Goal: Task Accomplishment & Management: Manage account settings

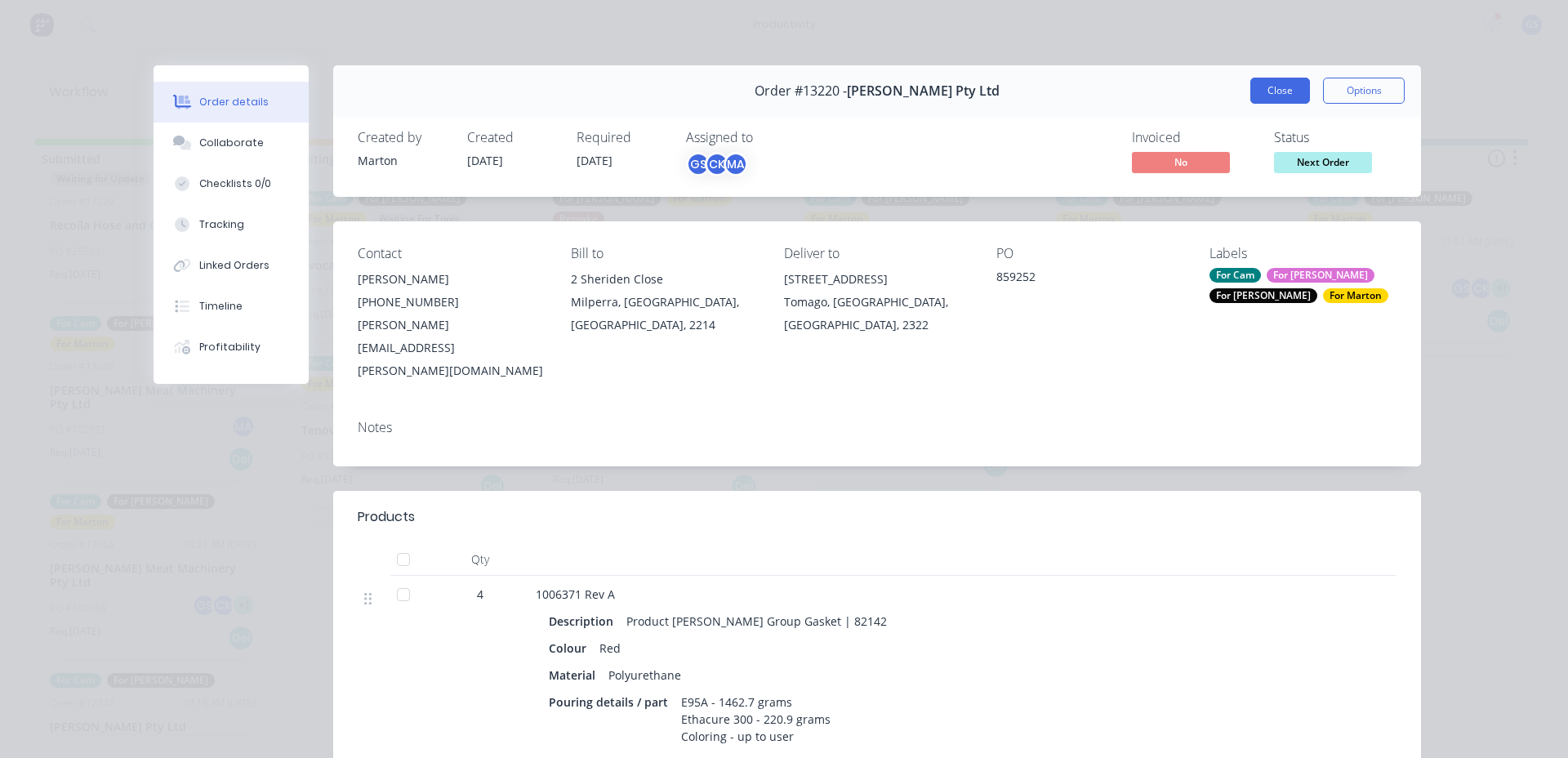
click at [1250, 89] on button "Close" at bounding box center [1280, 91] width 60 height 26
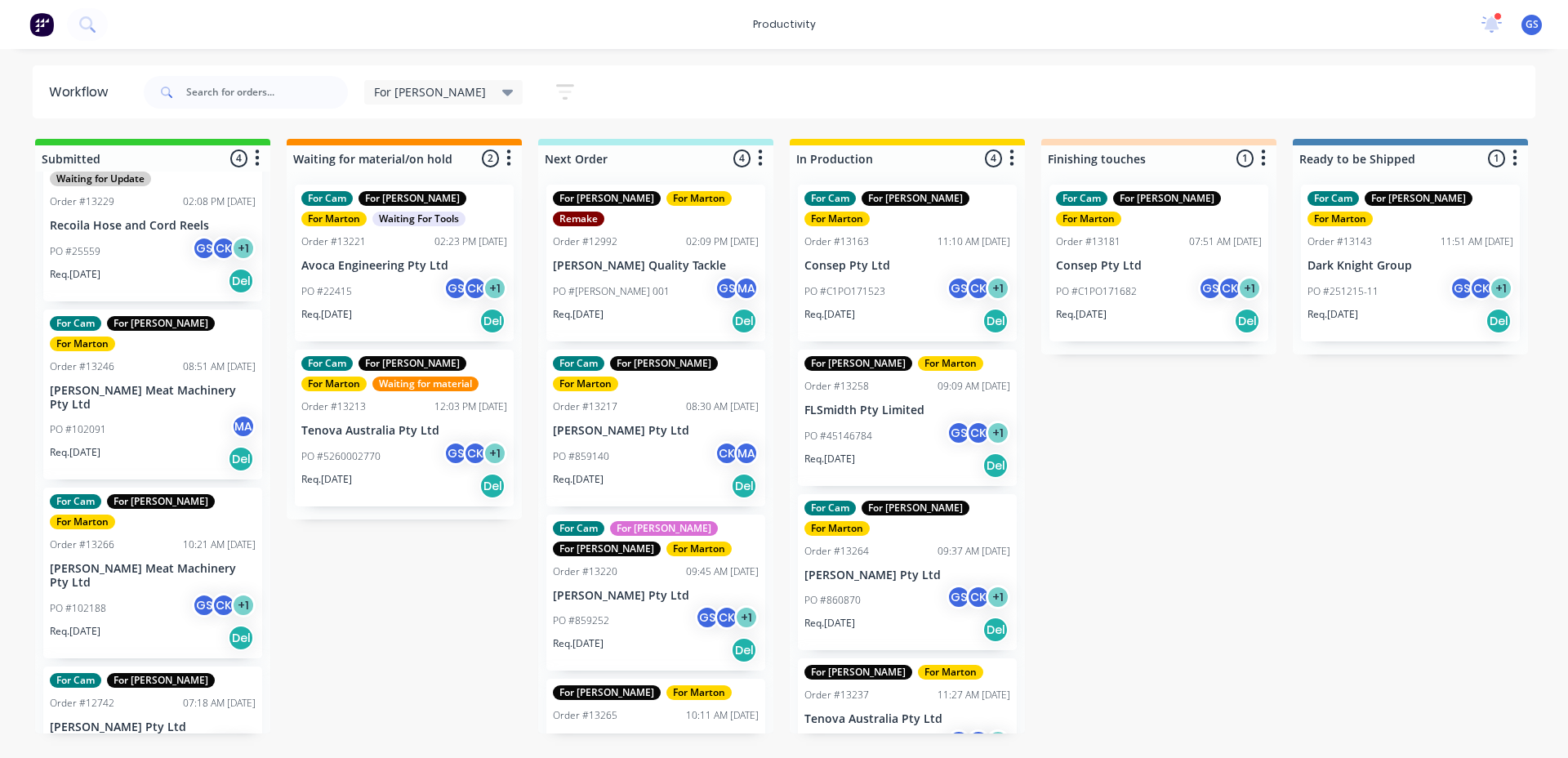
click at [877, 421] on div "PO #45146784 GS CK + 1" at bounding box center [907, 436] width 206 height 31
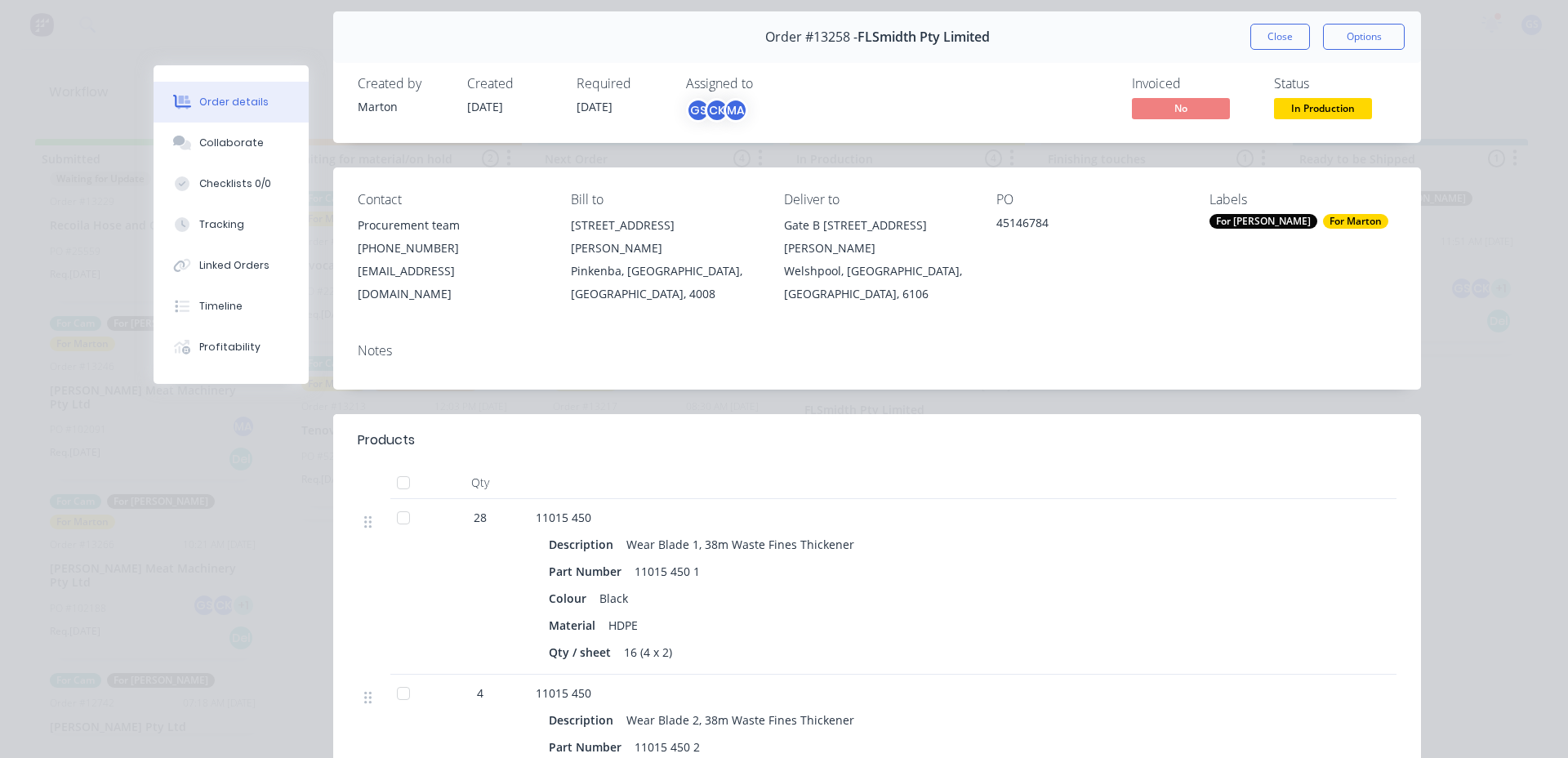
scroll to position [164, 0]
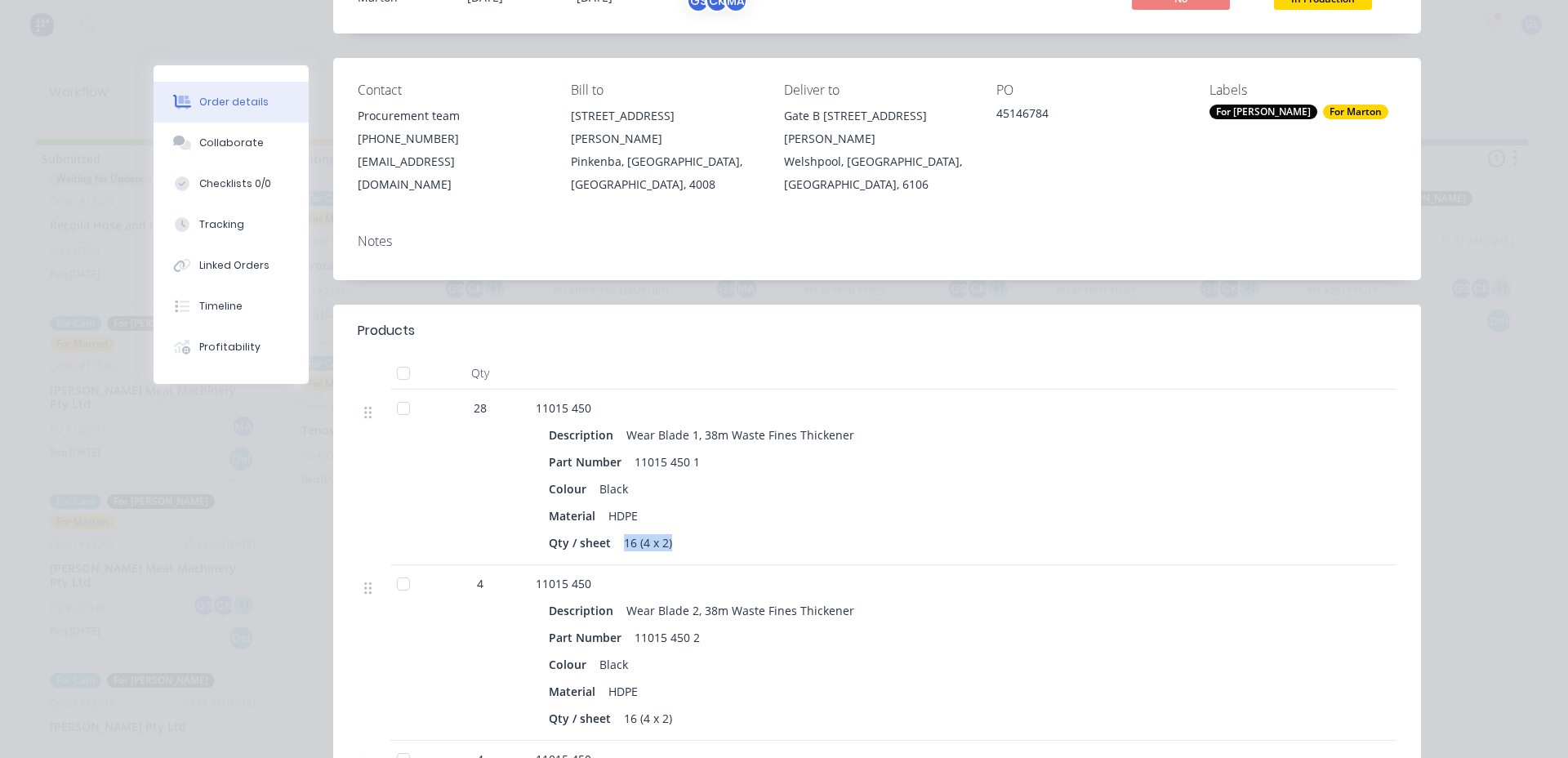
drag, startPoint x: 612, startPoint y: 520, endPoint x: 667, endPoint y: 523, distance: 55.1
click at [667, 531] on div "16 (4 x 2)" at bounding box center [648, 542] width 62 height 24
click at [668, 531] on div "16 (4 x 2)" at bounding box center [648, 542] width 62 height 24
click at [646, 531] on div "16 (4 x 2)" at bounding box center [648, 542] width 62 height 24
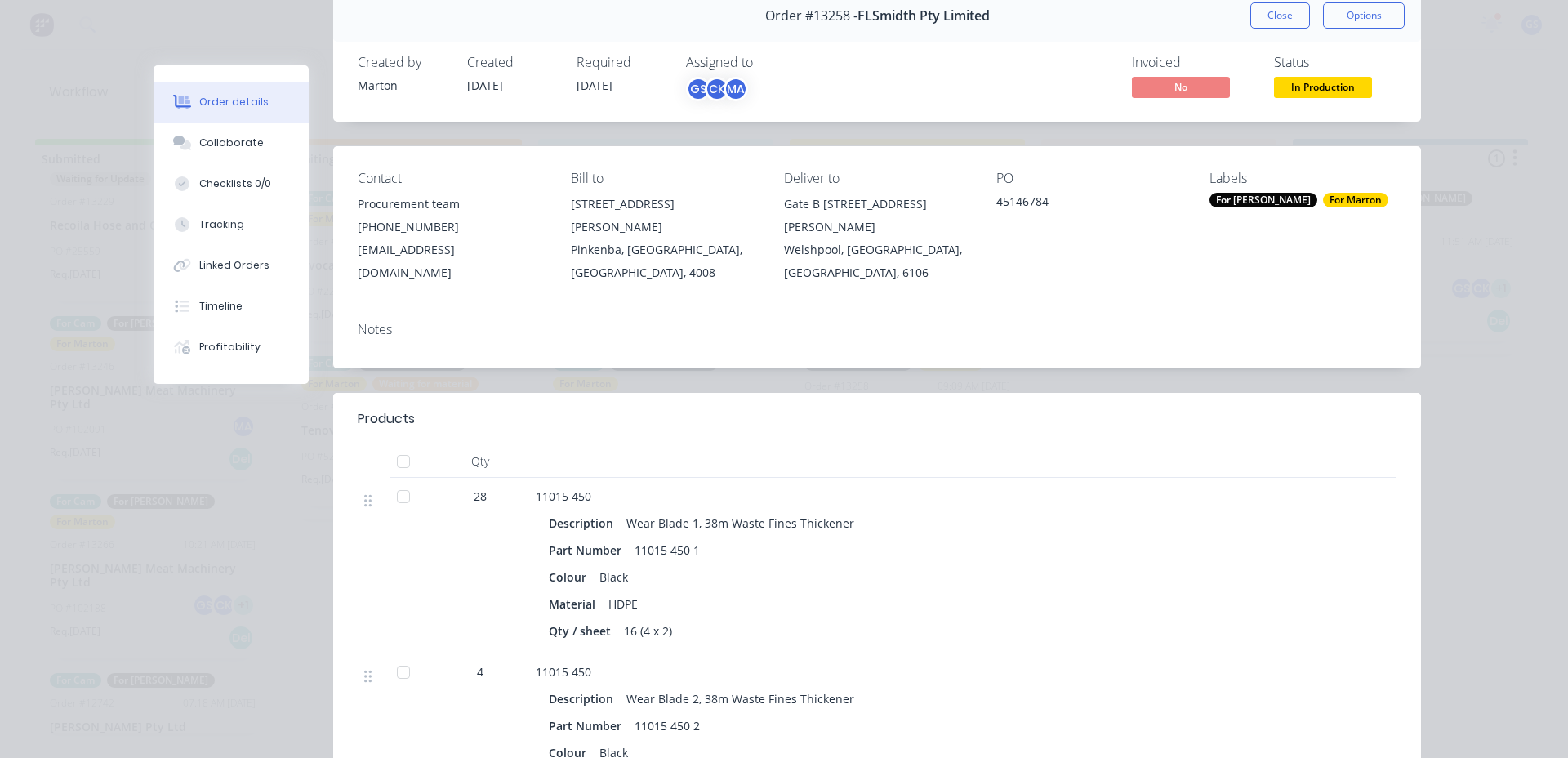
scroll to position [0, 0]
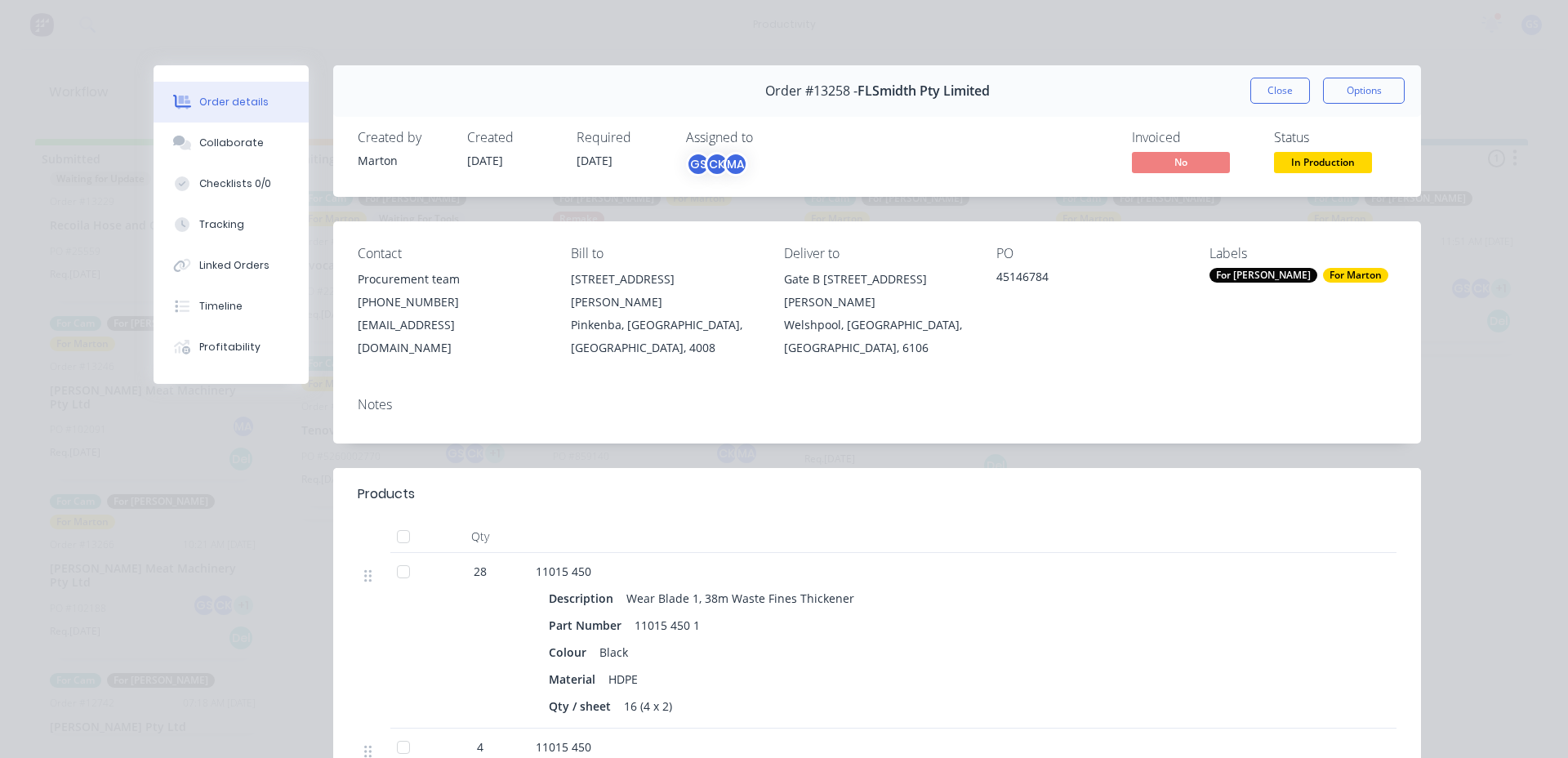
drag, startPoint x: 498, startPoint y: 442, endPoint x: 516, endPoint y: 417, distance: 30.8
drag, startPoint x: 516, startPoint y: 417, endPoint x: 1061, endPoint y: 127, distance: 617.4
click at [1070, 124] on div "Created by [PERSON_NAME] Created [DATE] Required [DATE] Assigned to GS CK MA In…" at bounding box center [876, 153] width 1087 height 87
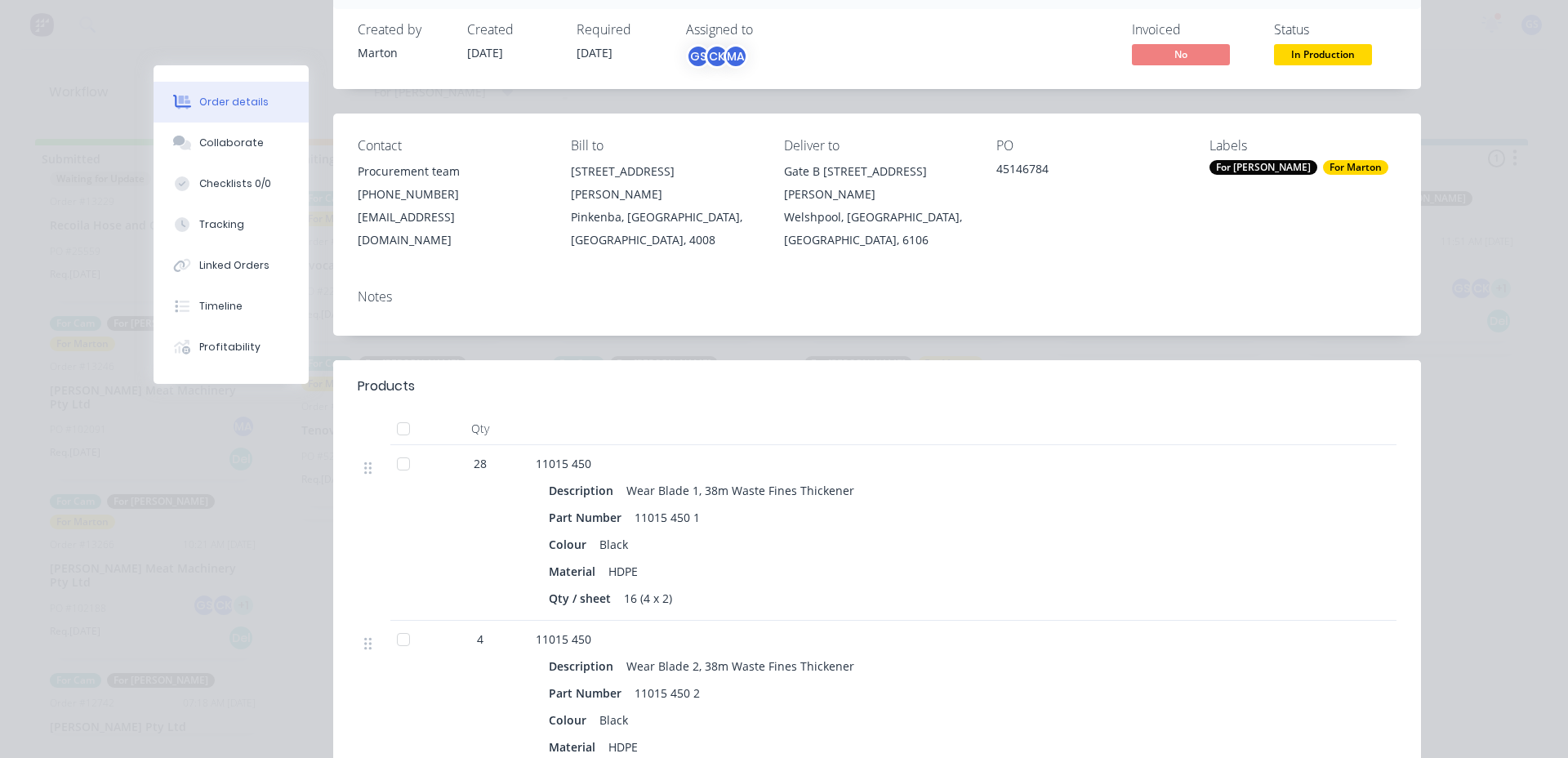
scroll to position [164, 0]
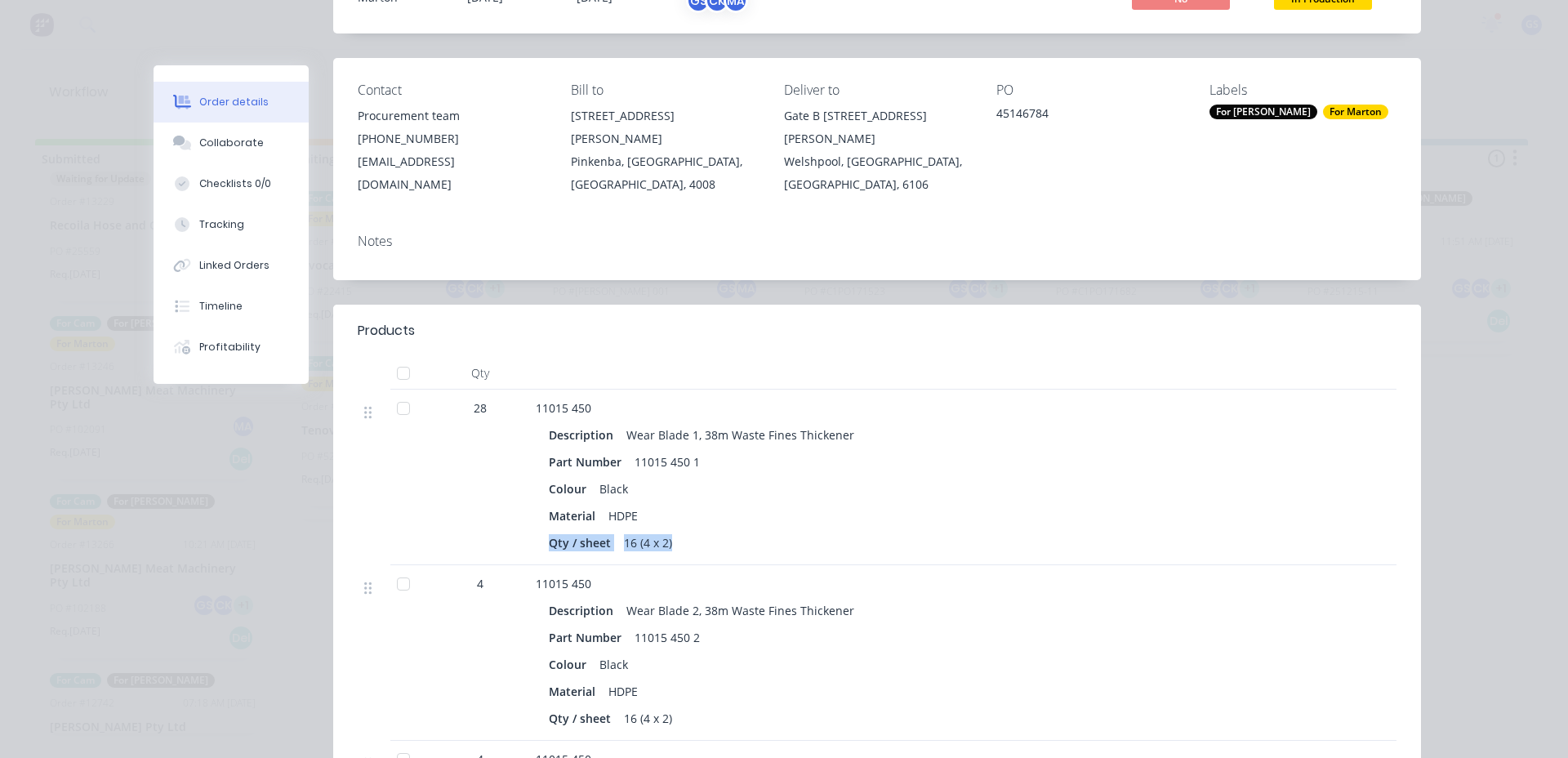
drag, startPoint x: 529, startPoint y: 515, endPoint x: 663, endPoint y: 533, distance: 135.2
click at [663, 533] on div "11015 450 Description Wear Blade 1, 38m Waste Fines Thickener Part Number 11015…" at bounding box center [855, 477] width 653 height 175
click at [667, 531] on div "16 (4 x 2)" at bounding box center [648, 542] width 62 height 24
drag, startPoint x: 635, startPoint y: 518, endPoint x: 663, endPoint y: 517, distance: 28.0
click at [663, 531] on div "16 (4 x 2)" at bounding box center [648, 542] width 62 height 24
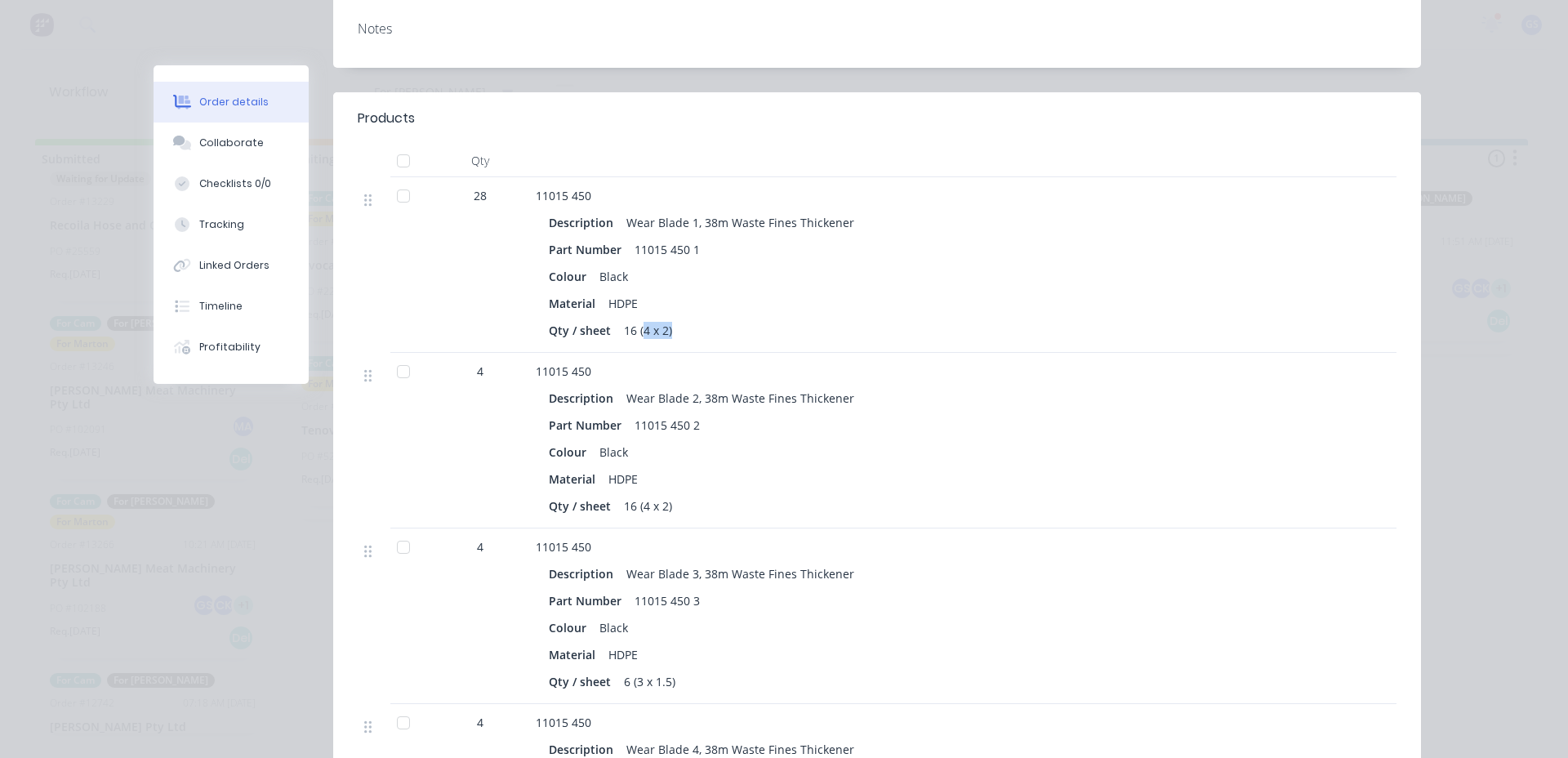
scroll to position [408, 0]
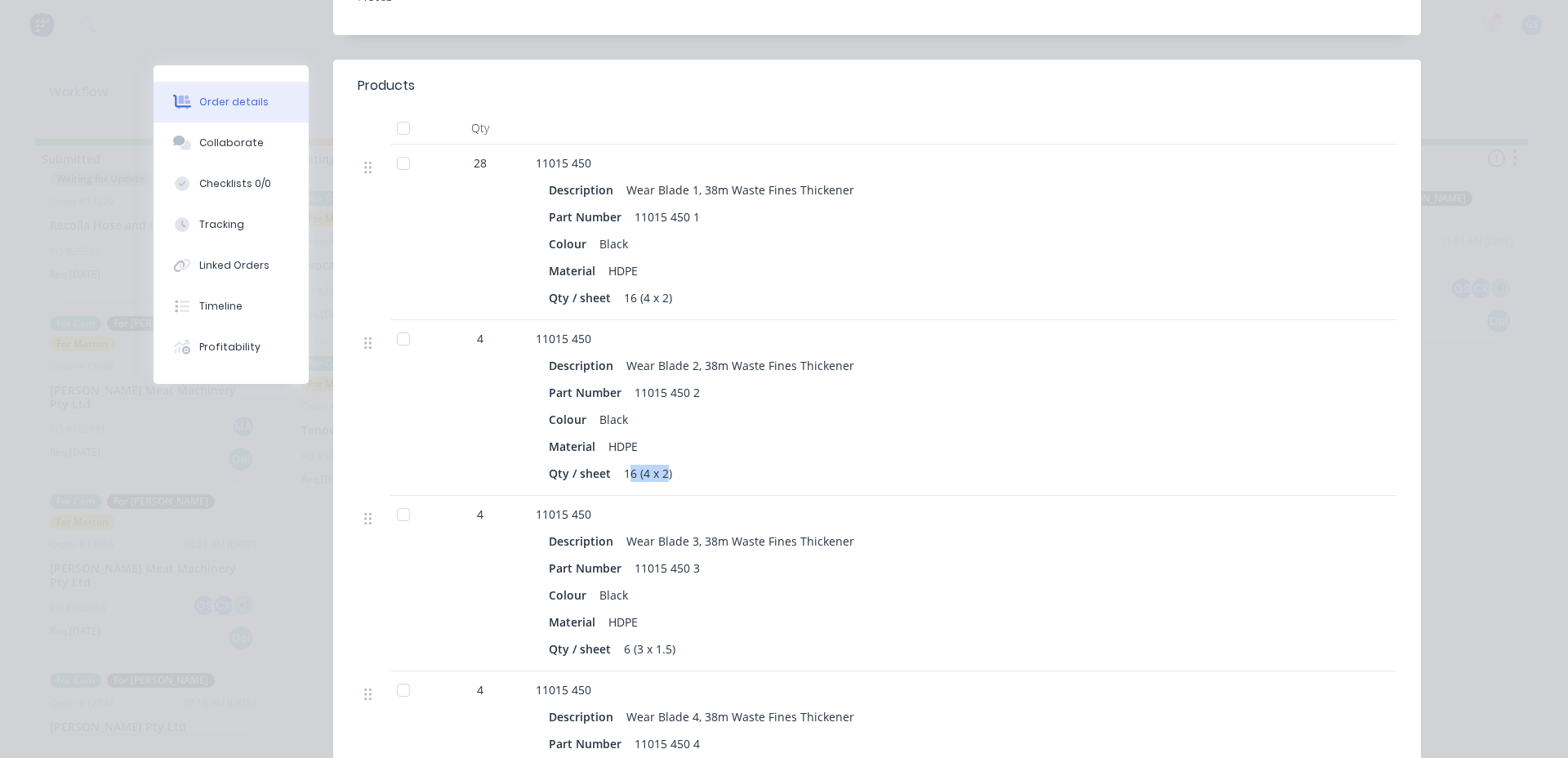
drag, startPoint x: 624, startPoint y: 458, endPoint x: 659, endPoint y: 451, distance: 35.7
click at [659, 461] on div "16 (4 x 2)" at bounding box center [648, 473] width 62 height 24
click at [648, 461] on div "16 (4 x 2)" at bounding box center [648, 473] width 62 height 24
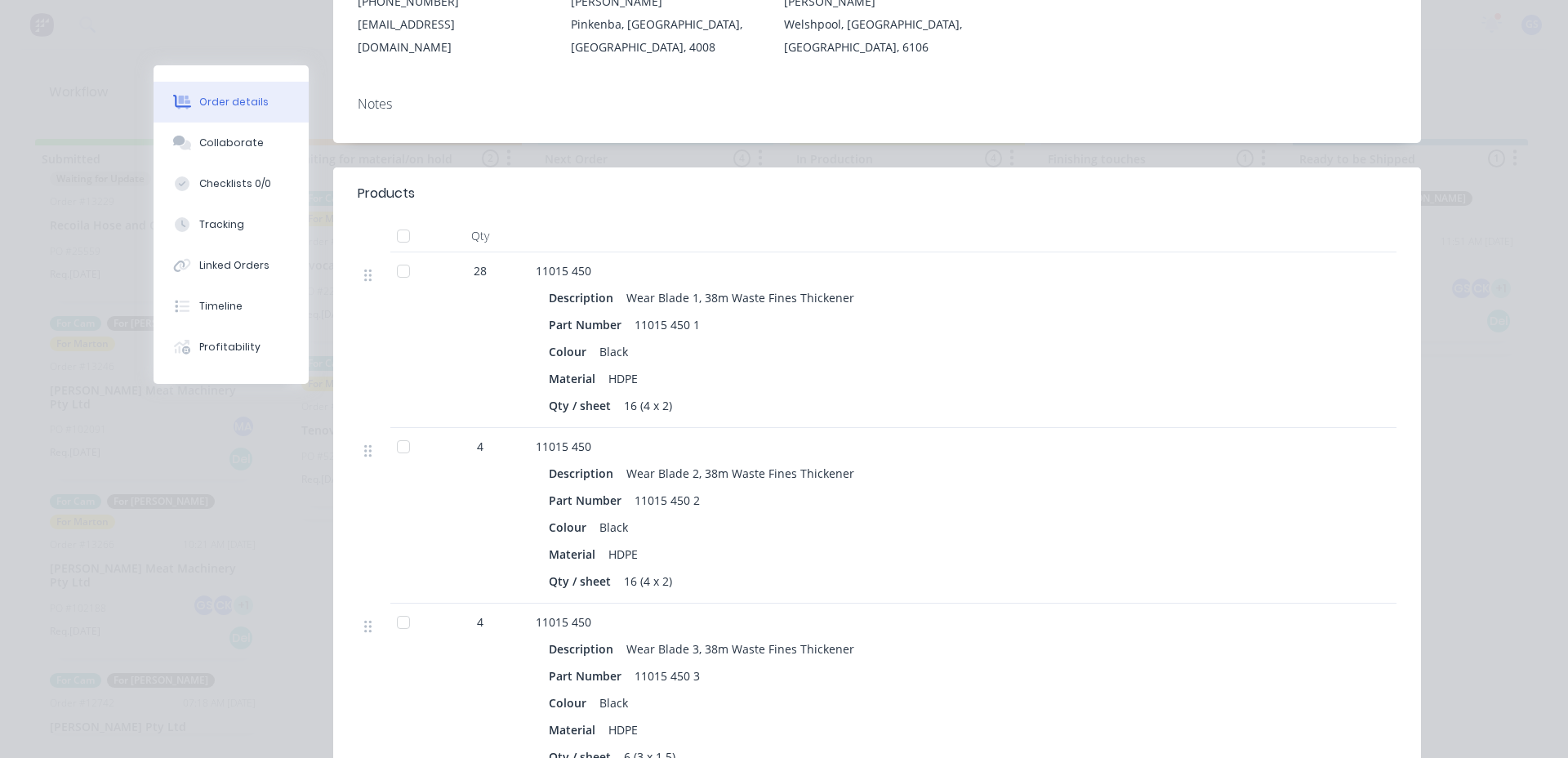
scroll to position [0, 0]
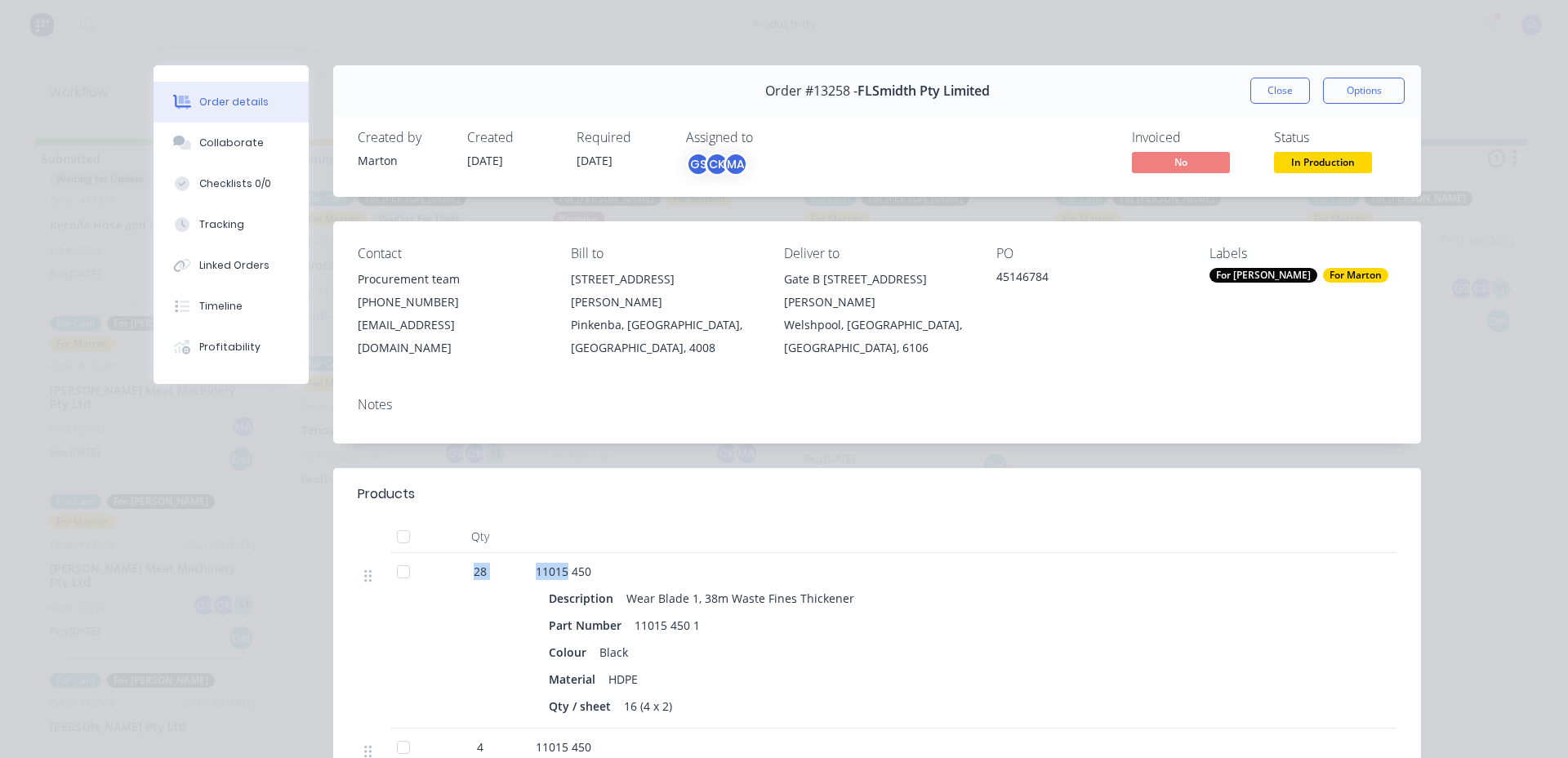
drag, startPoint x: 454, startPoint y: 540, endPoint x: 555, endPoint y: 536, distance: 101.1
click at [560, 553] on div "28 11015 450 Description Wear Blade 1, 38m Waste Fines Thickener Part Number 11…" at bounding box center [876, 640] width 1038 height 175
click at [480, 562] on div "28" at bounding box center [480, 571] width 85 height 17
click at [479, 562] on span "28" at bounding box center [481, 571] width 13 height 17
click at [506, 567] on div "28" at bounding box center [481, 640] width 98 height 175
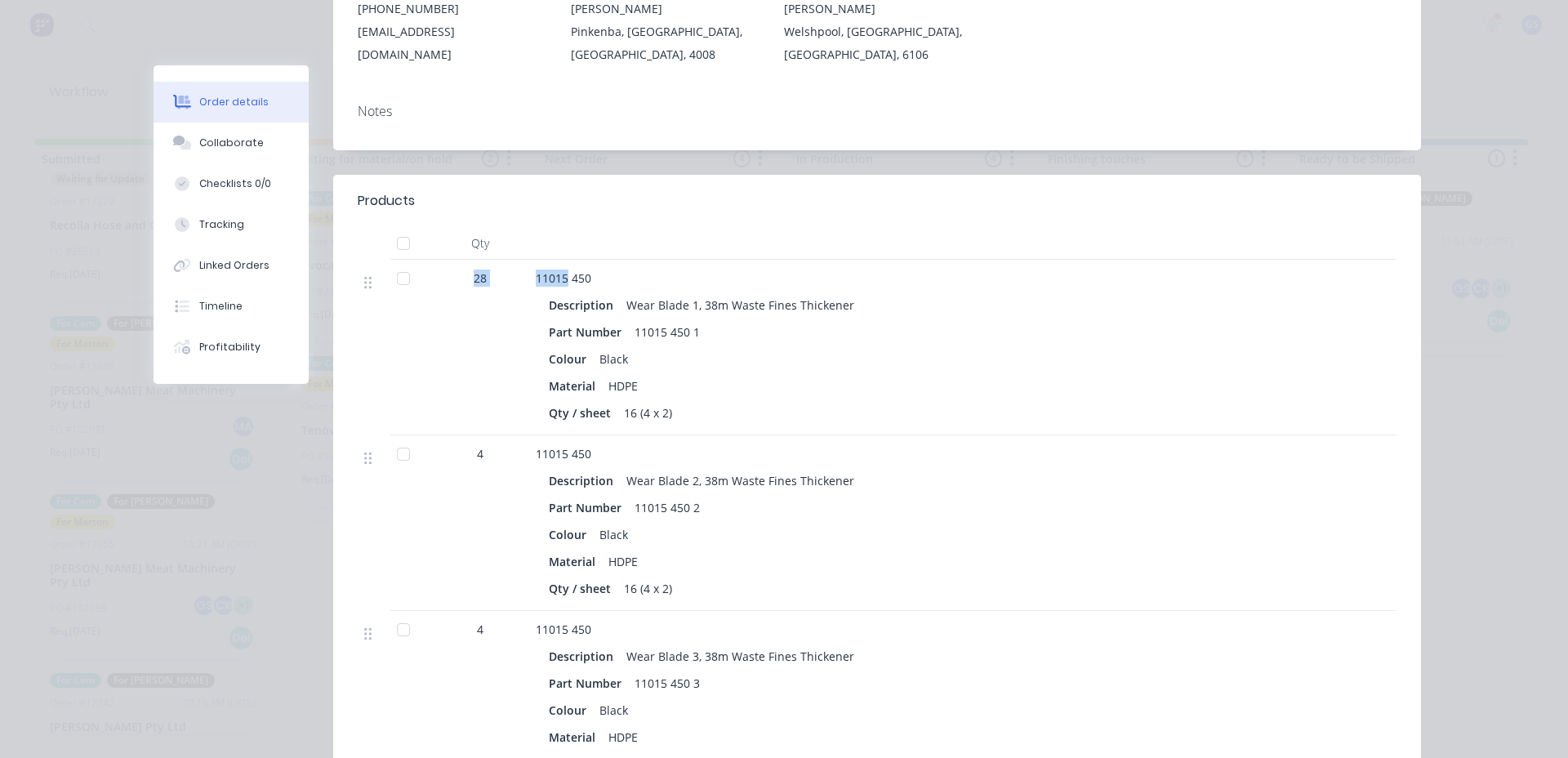
scroll to position [327, 0]
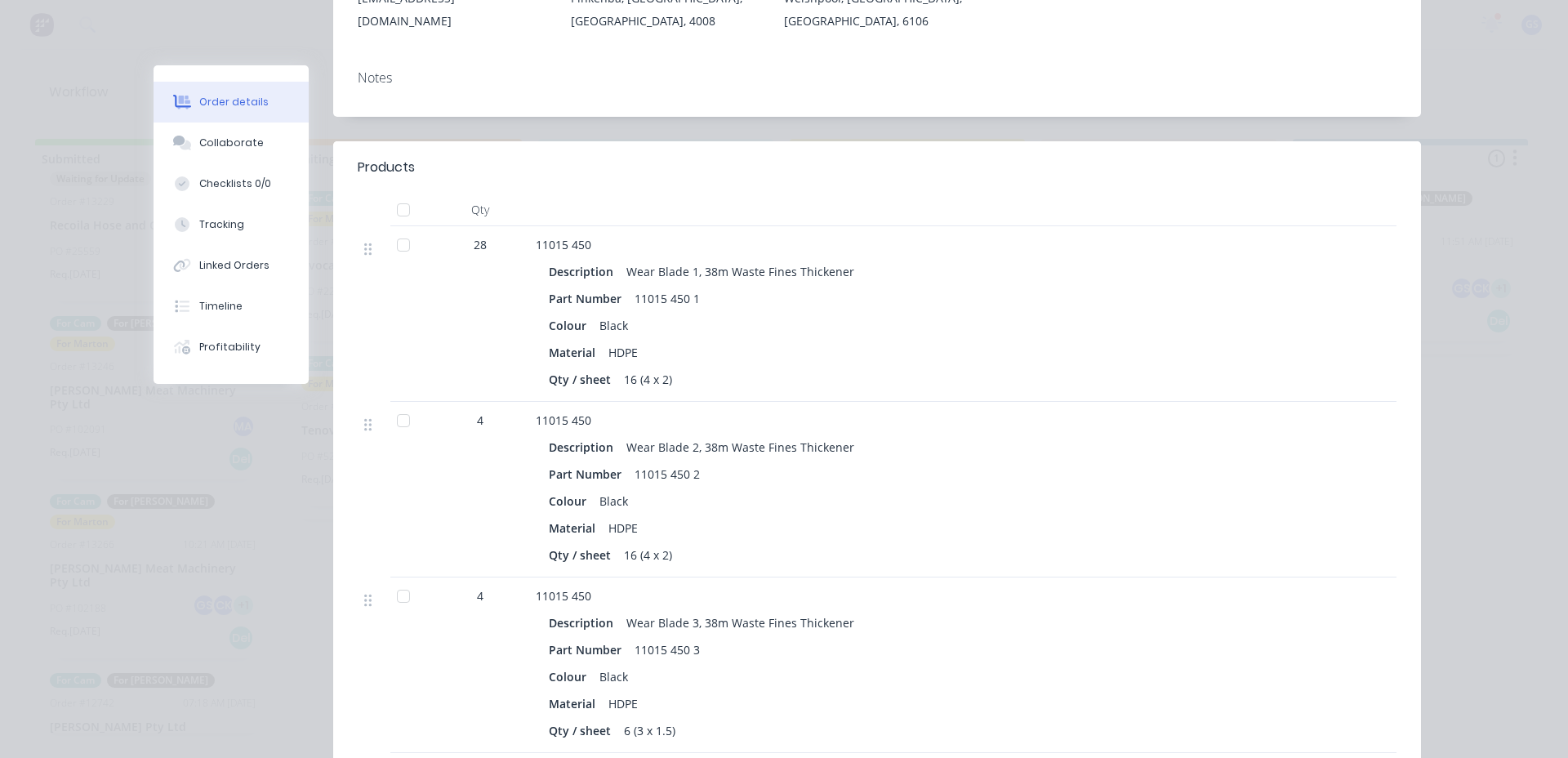
click at [617, 367] on div "16 (4 x 2)" at bounding box center [648, 379] width 62 height 24
drag, startPoint x: 613, startPoint y: 355, endPoint x: 633, endPoint y: 362, distance: 21.2
click at [633, 367] on div "16 (4 x 2)" at bounding box center [648, 379] width 62 height 24
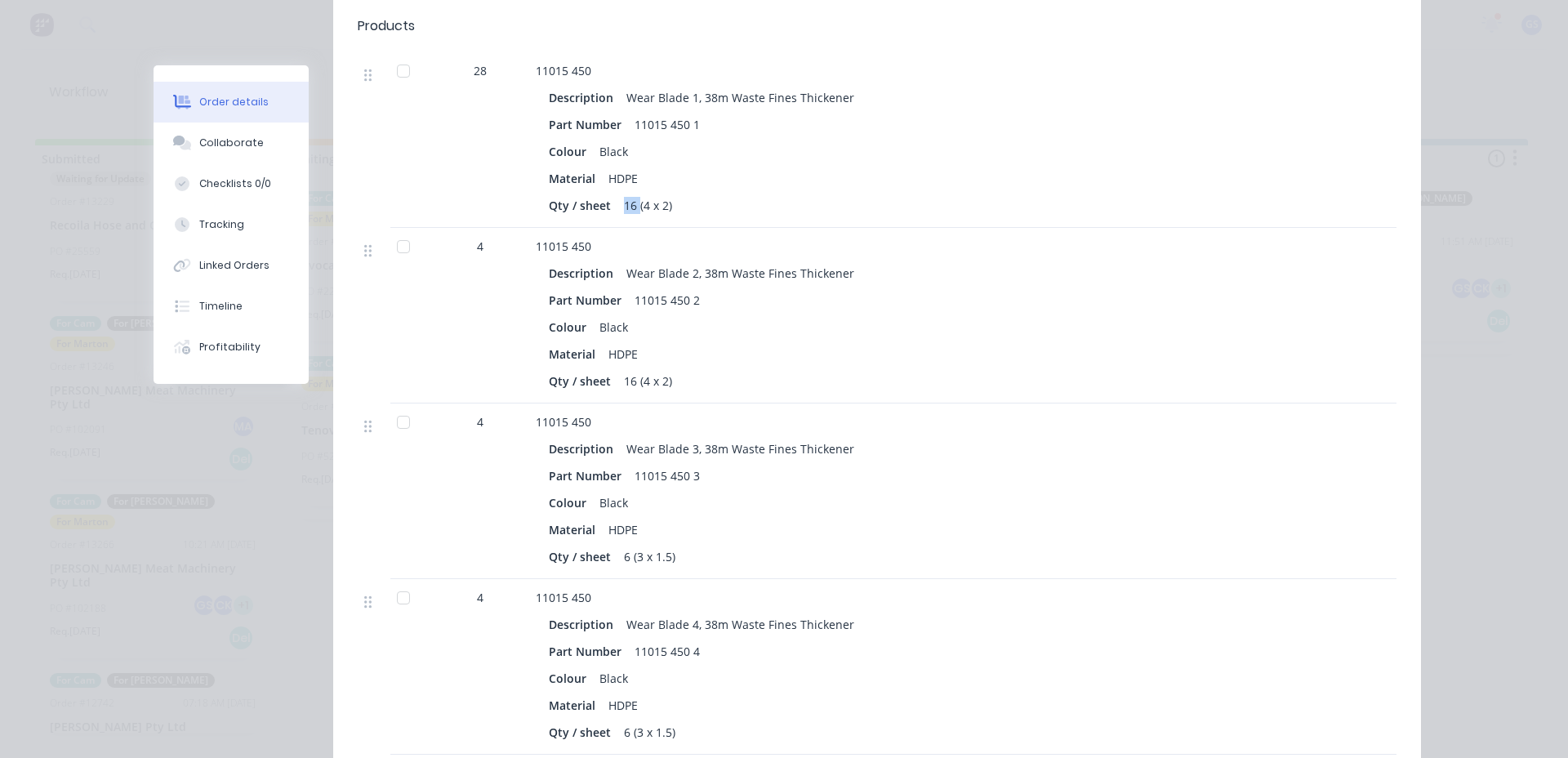
scroll to position [0, 0]
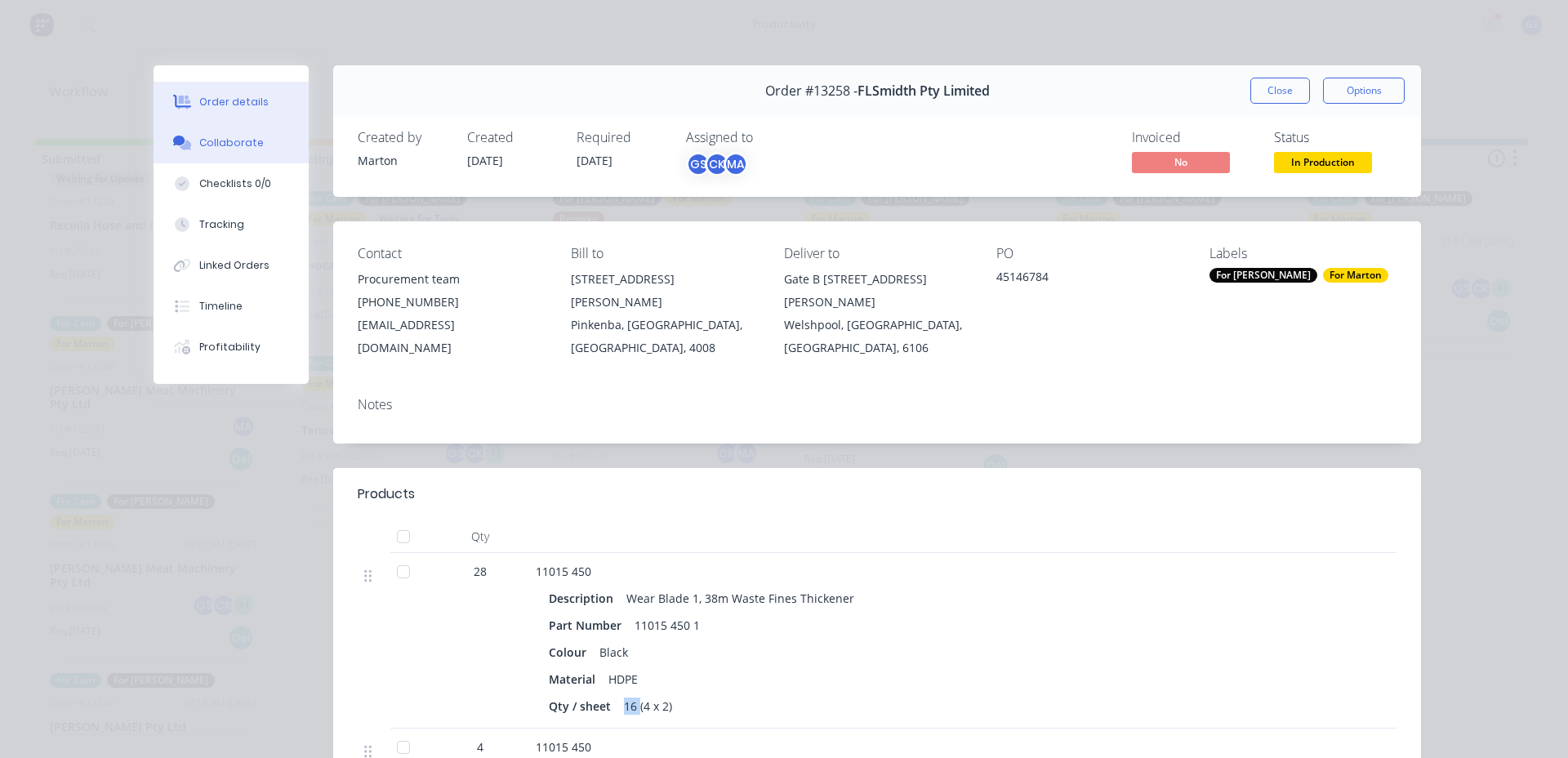
click at [203, 148] on div "Collaborate" at bounding box center [231, 143] width 65 height 14
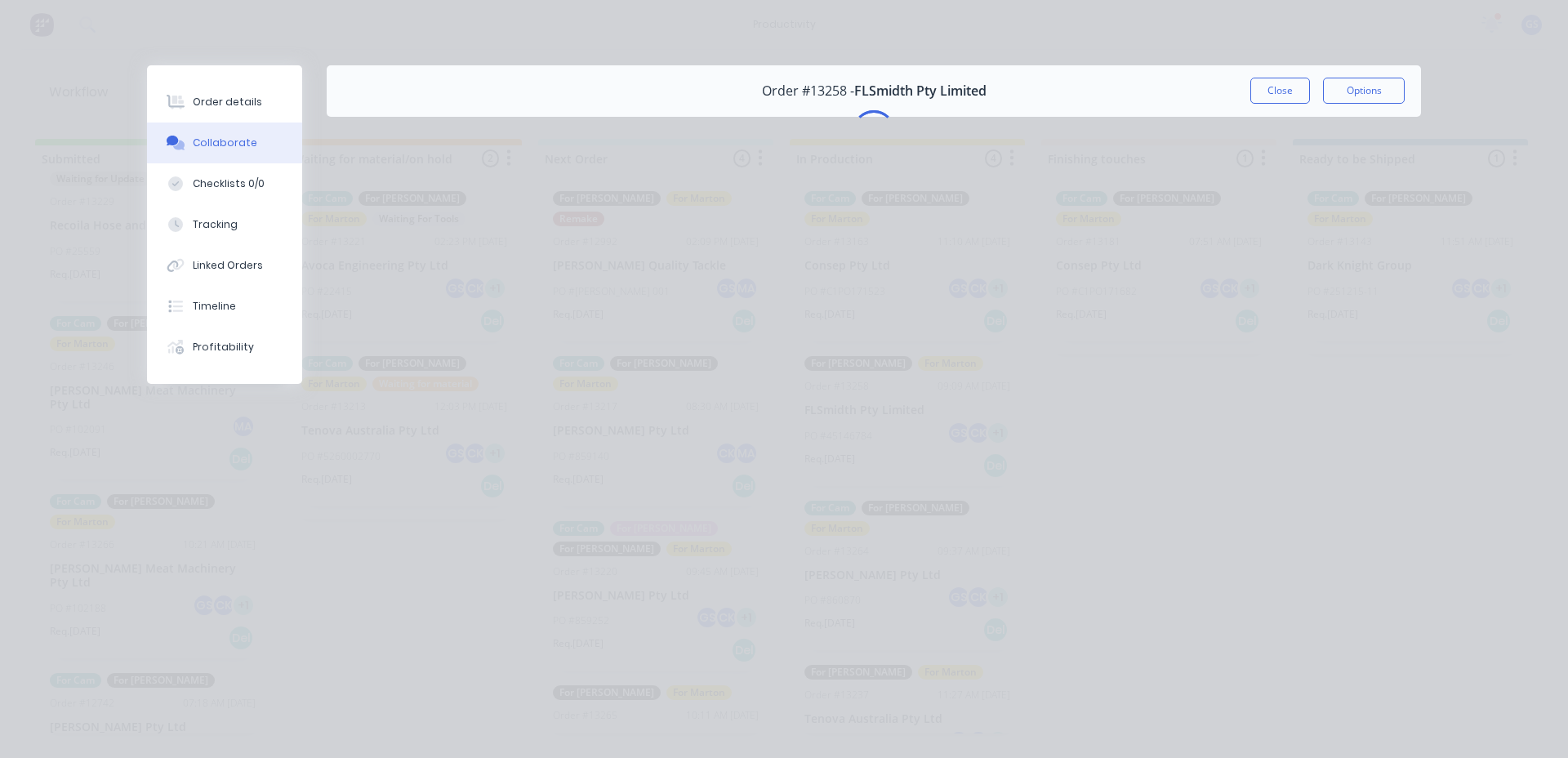
click at [1288, 94] on button "Close" at bounding box center [1280, 91] width 60 height 26
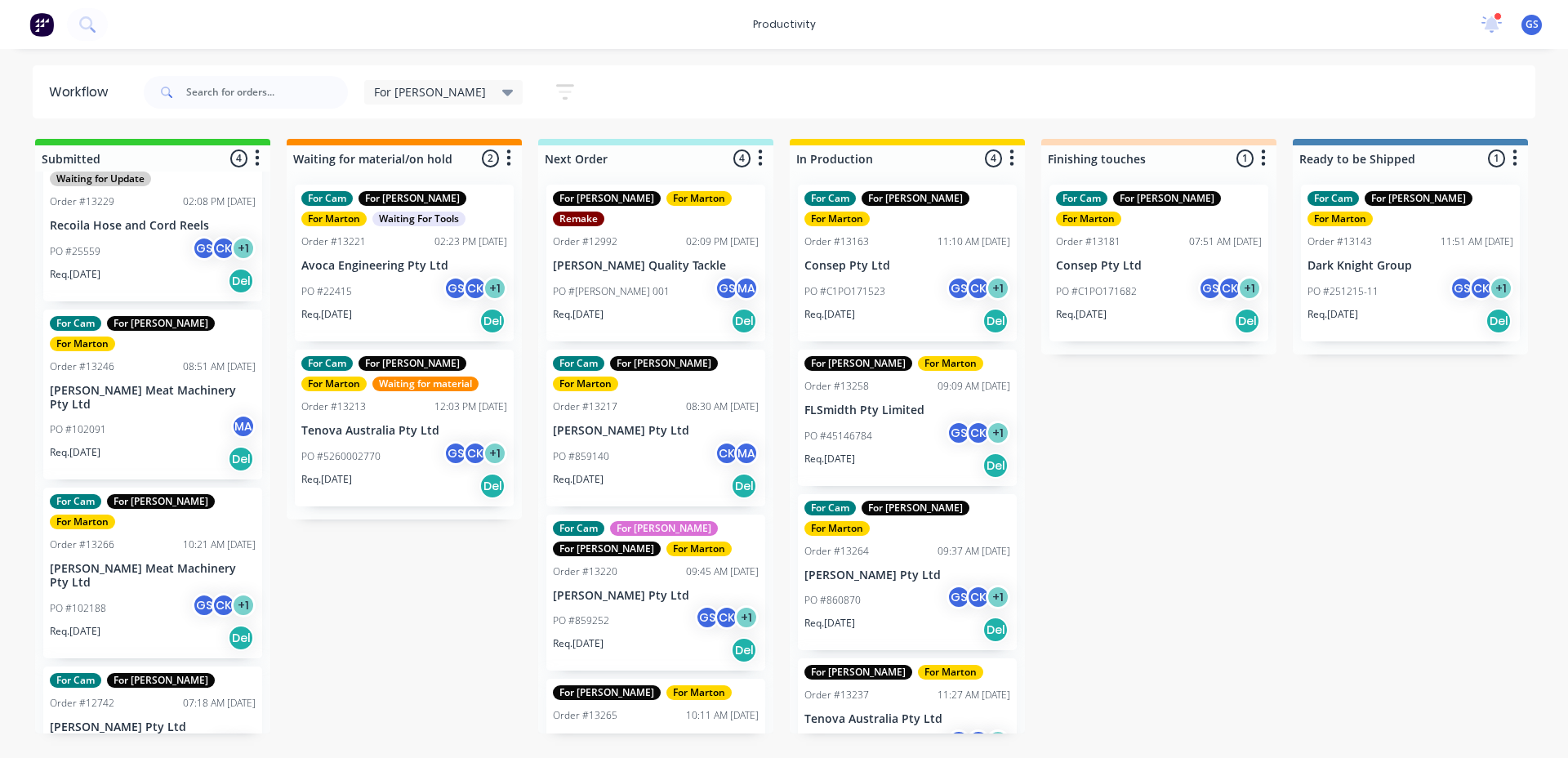
click at [908, 452] on div "Req. [DATE] Del" at bounding box center [907, 465] width 206 height 28
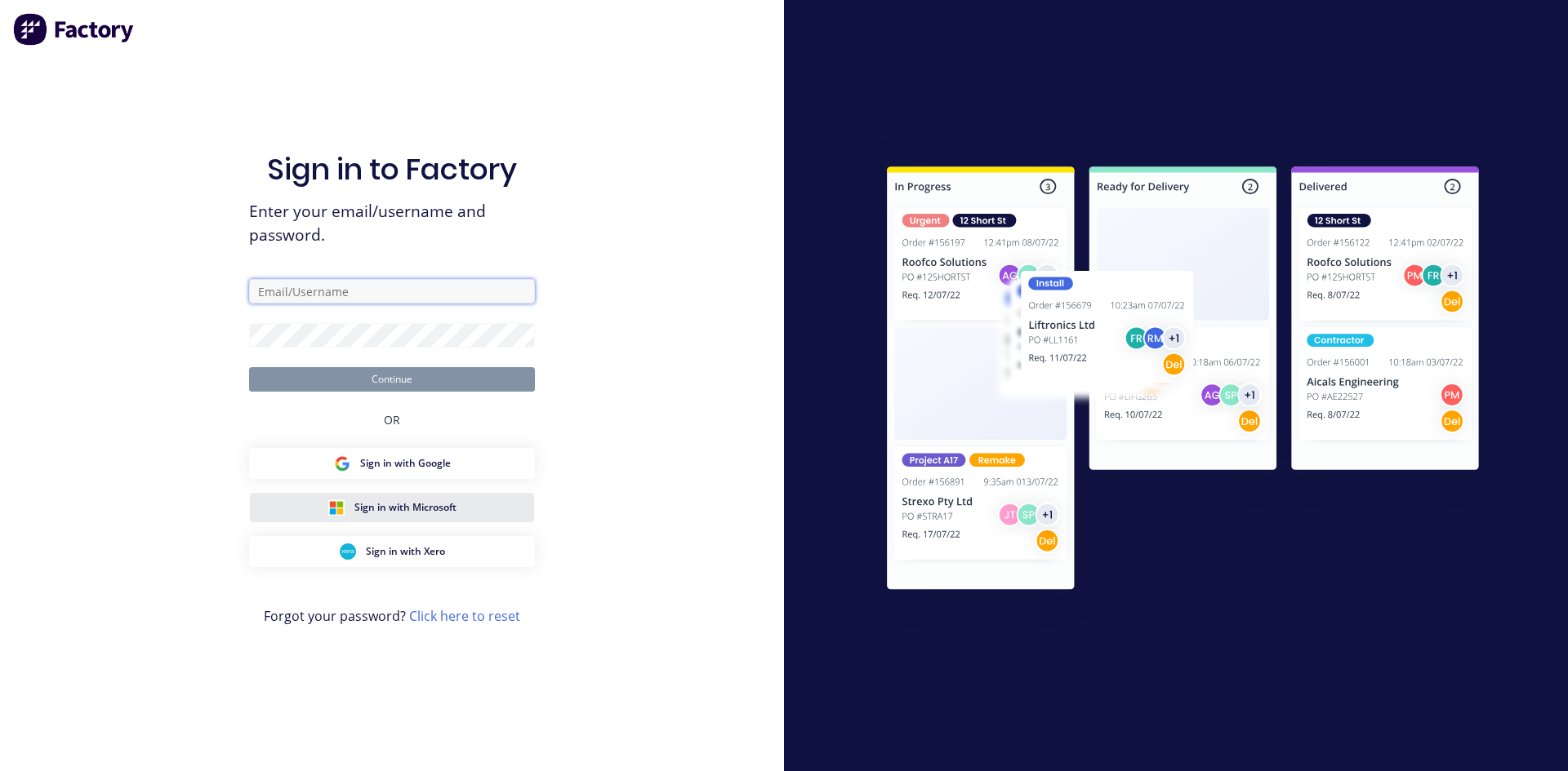
type input "[PERSON_NAME][EMAIL_ADDRESS][PERSON_NAME][PERSON_NAME][DOMAIN_NAME]"
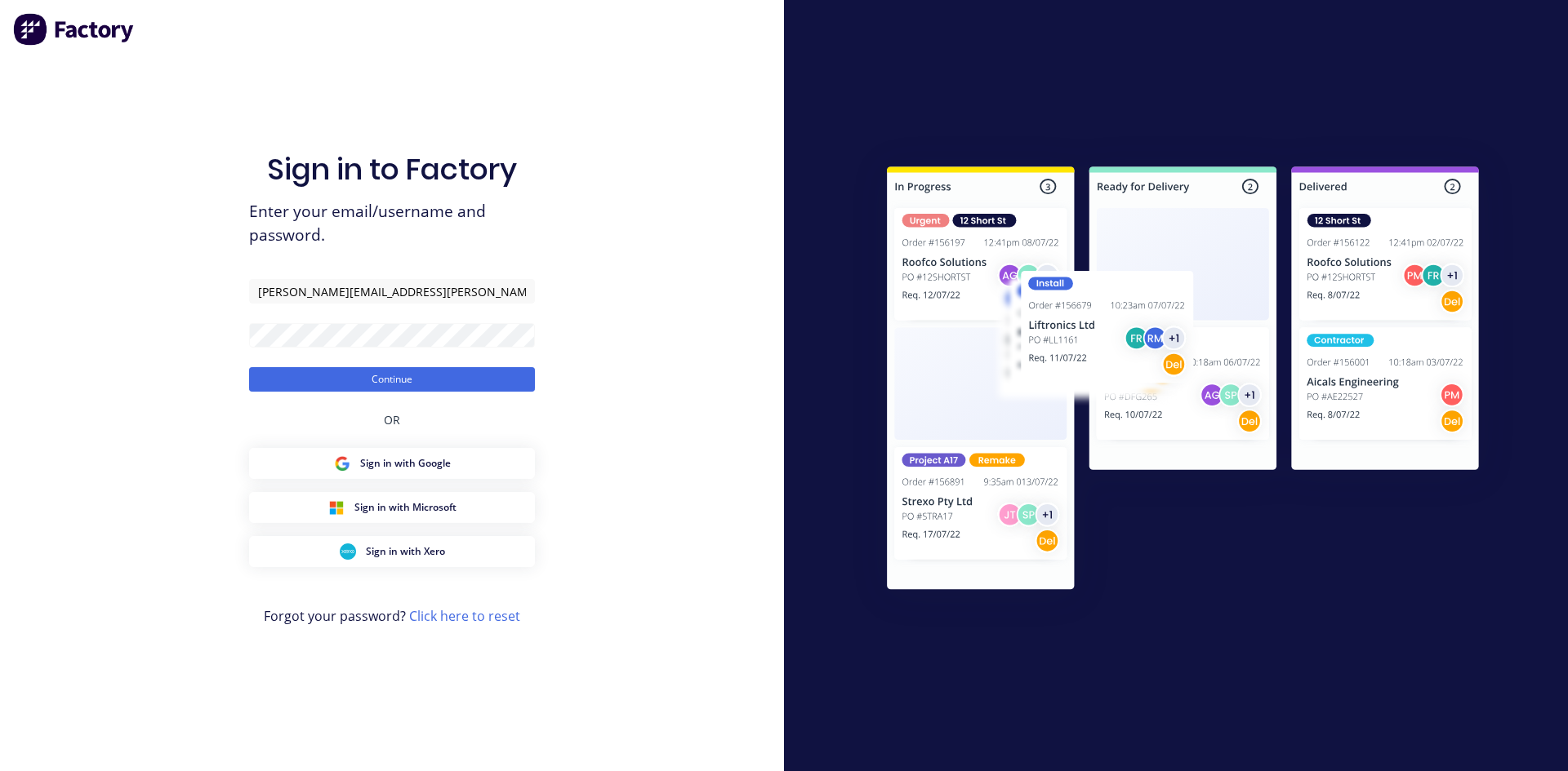
click at [437, 397] on div "Sign in to Factory Enter your email/username and password. [PERSON_NAME][EMAIL_…" at bounding box center [392, 401] width 286 height 712
click at [439, 380] on button "Continue" at bounding box center [392, 378] width 286 height 24
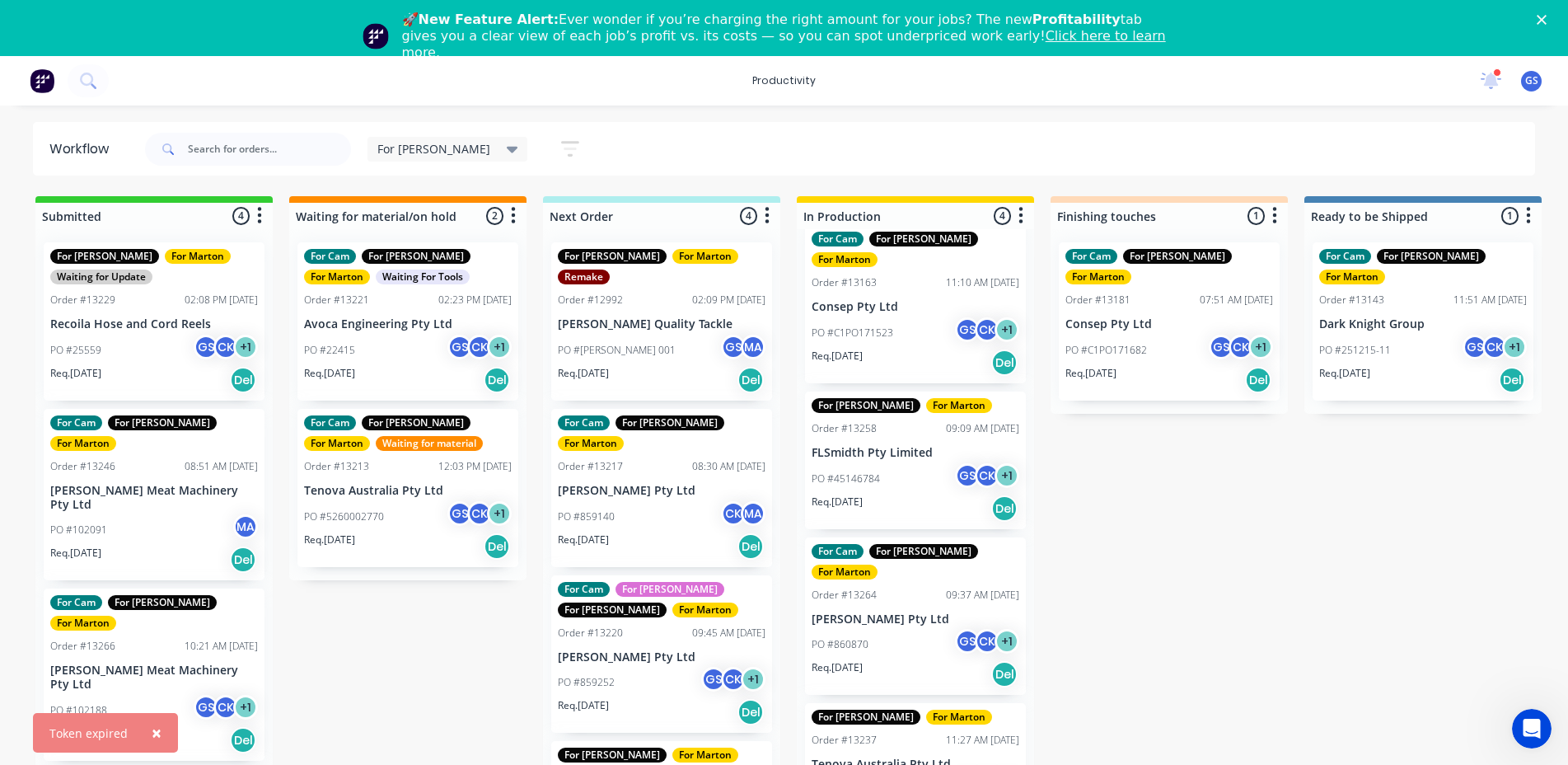
scroll to position [19, 0]
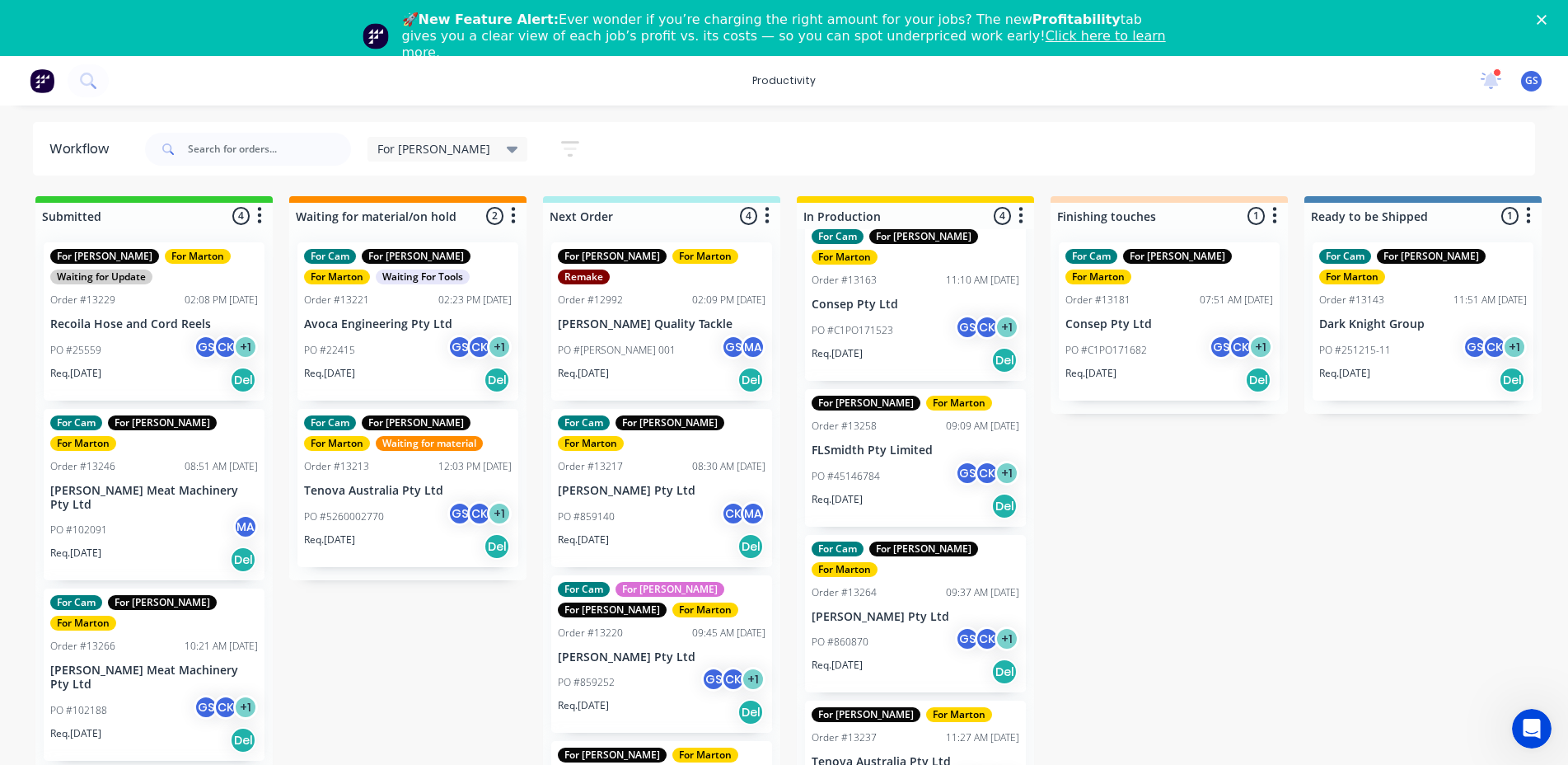
click at [886, 443] on p "FLSmidth Pty Limited" at bounding box center [916, 450] width 208 height 14
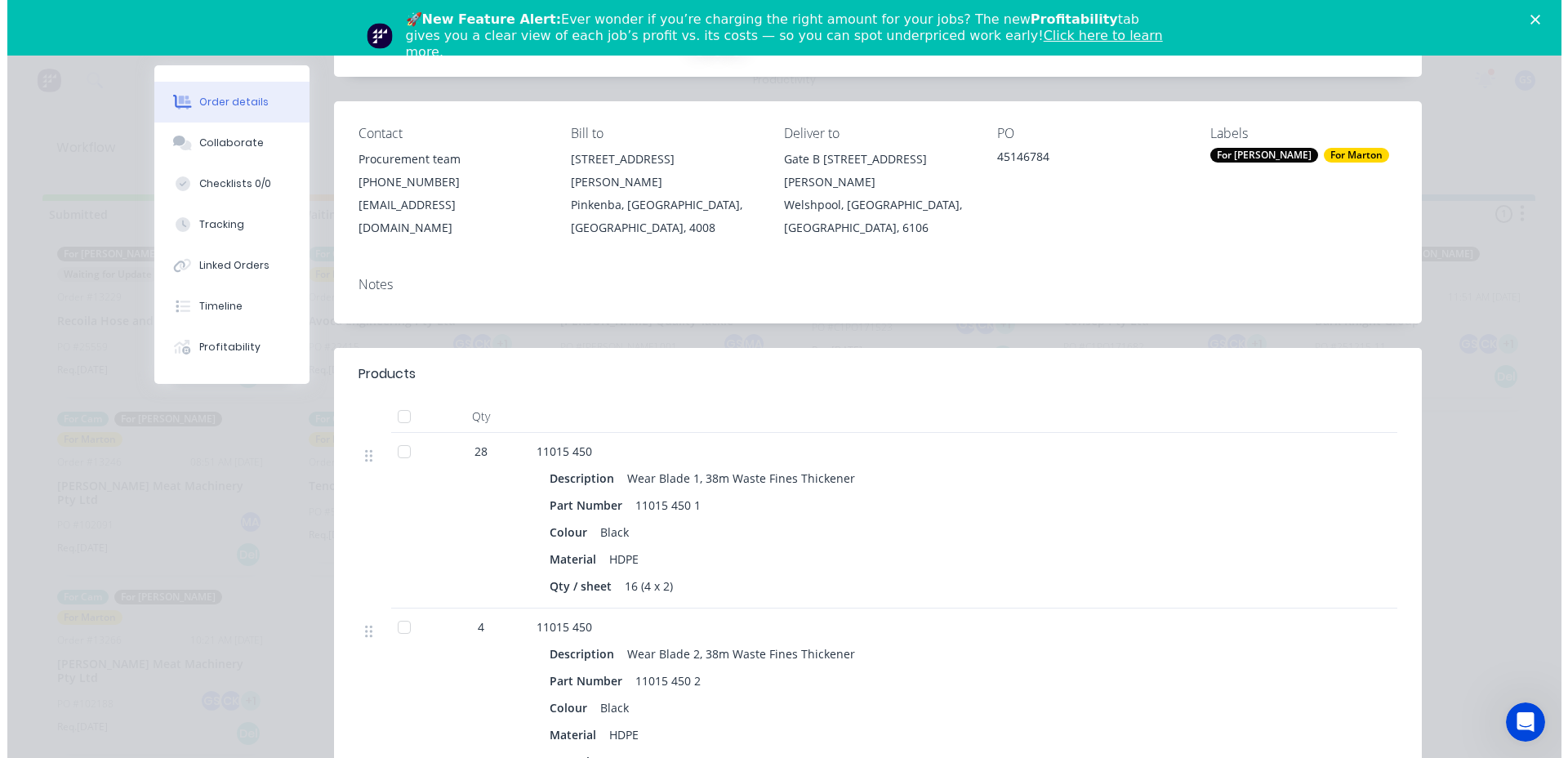
scroll to position [0, 0]
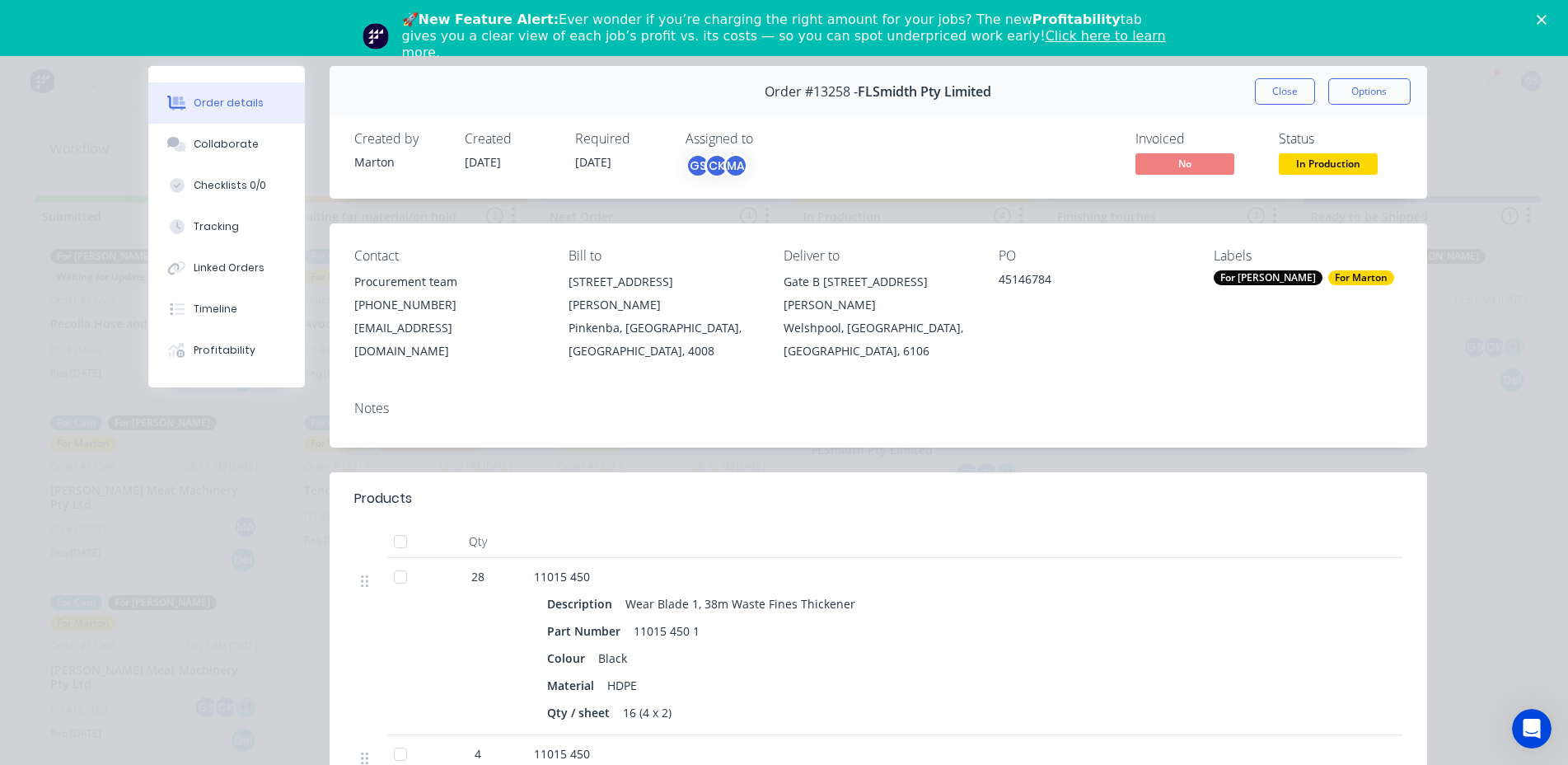
click at [1547, 20] on icon "Close" at bounding box center [1542, 19] width 10 height 10
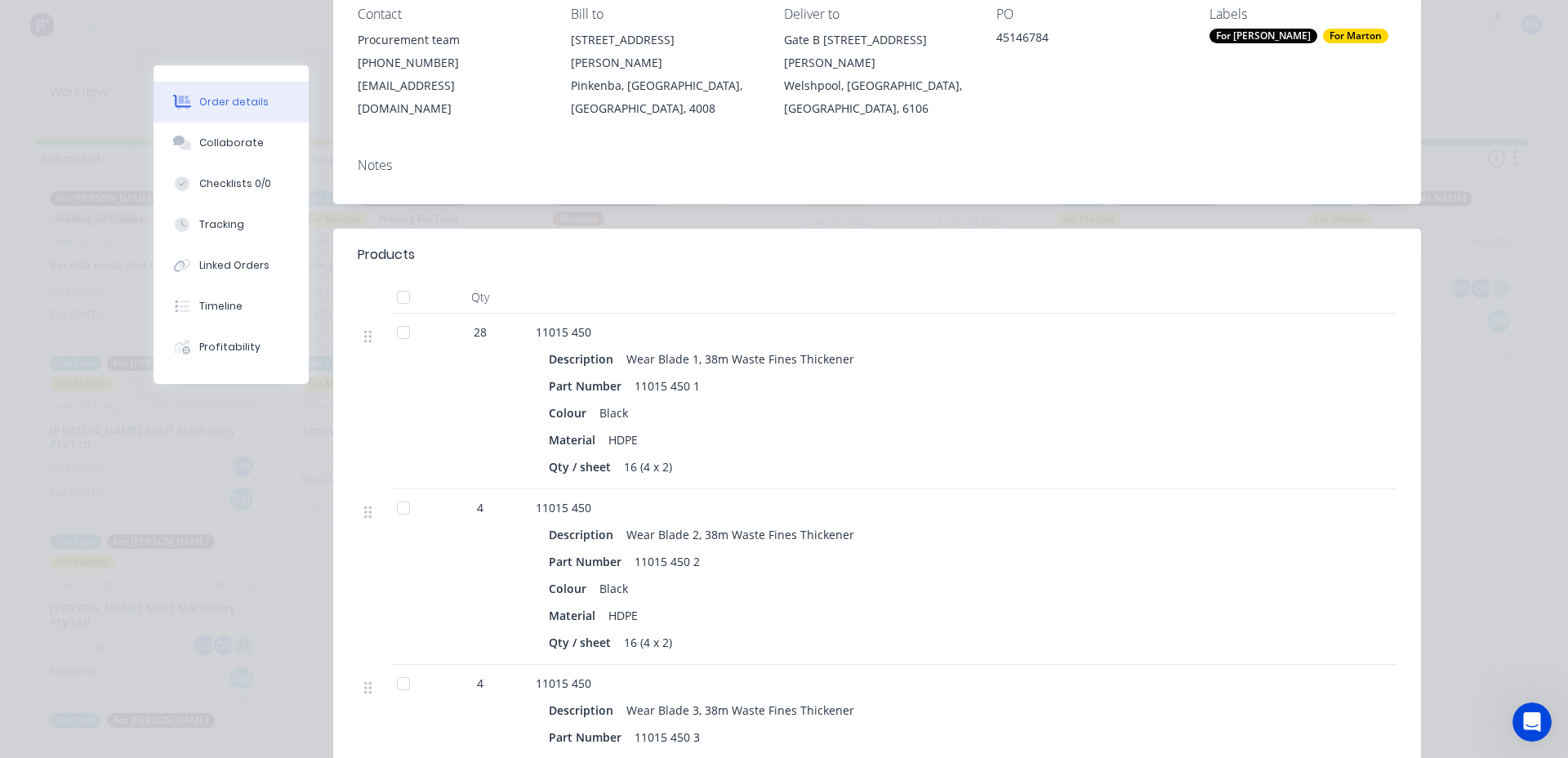
scroll to position [245, 0]
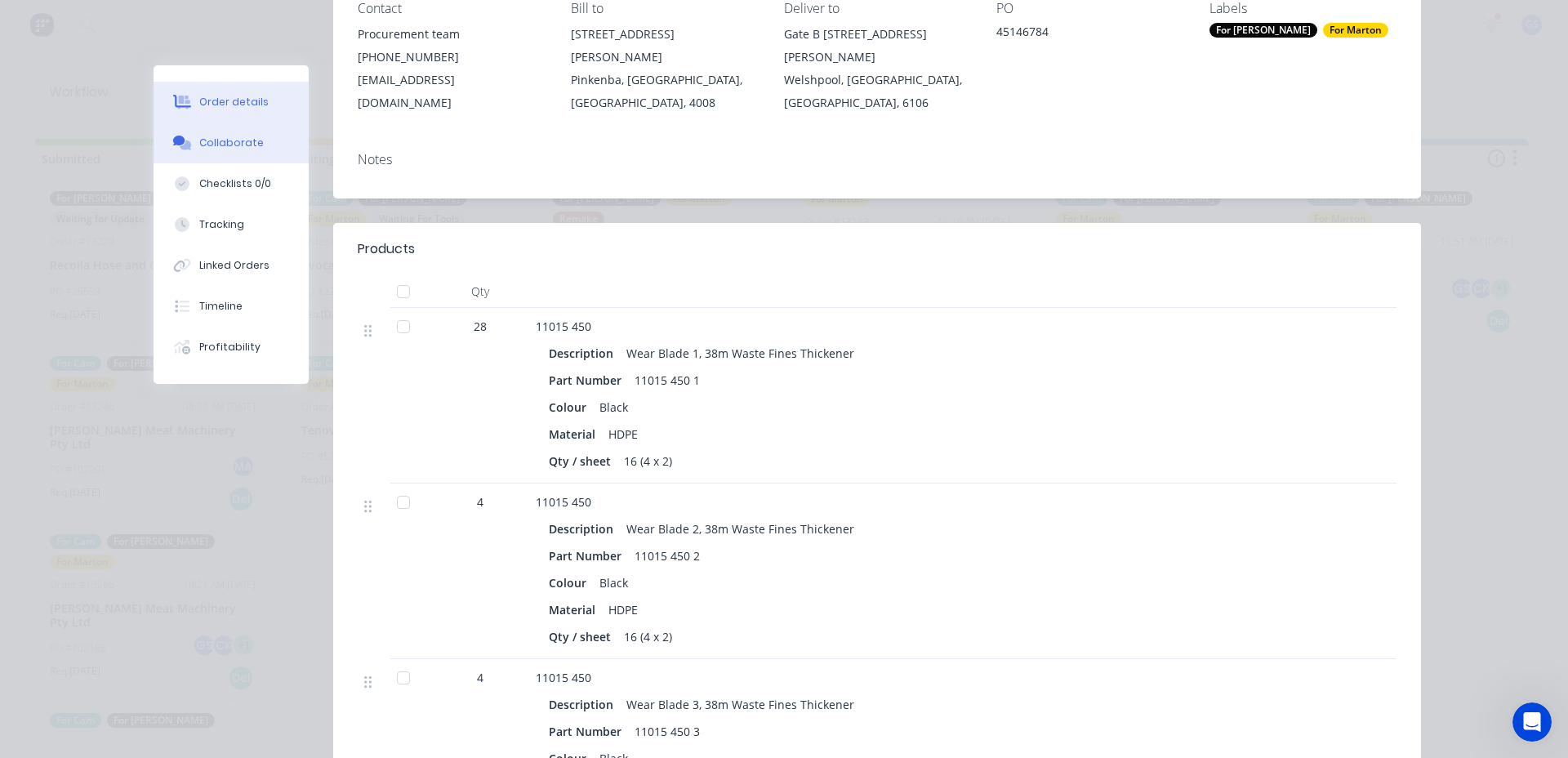
click at [195, 156] on button "Collaborate" at bounding box center [230, 143] width 155 height 40
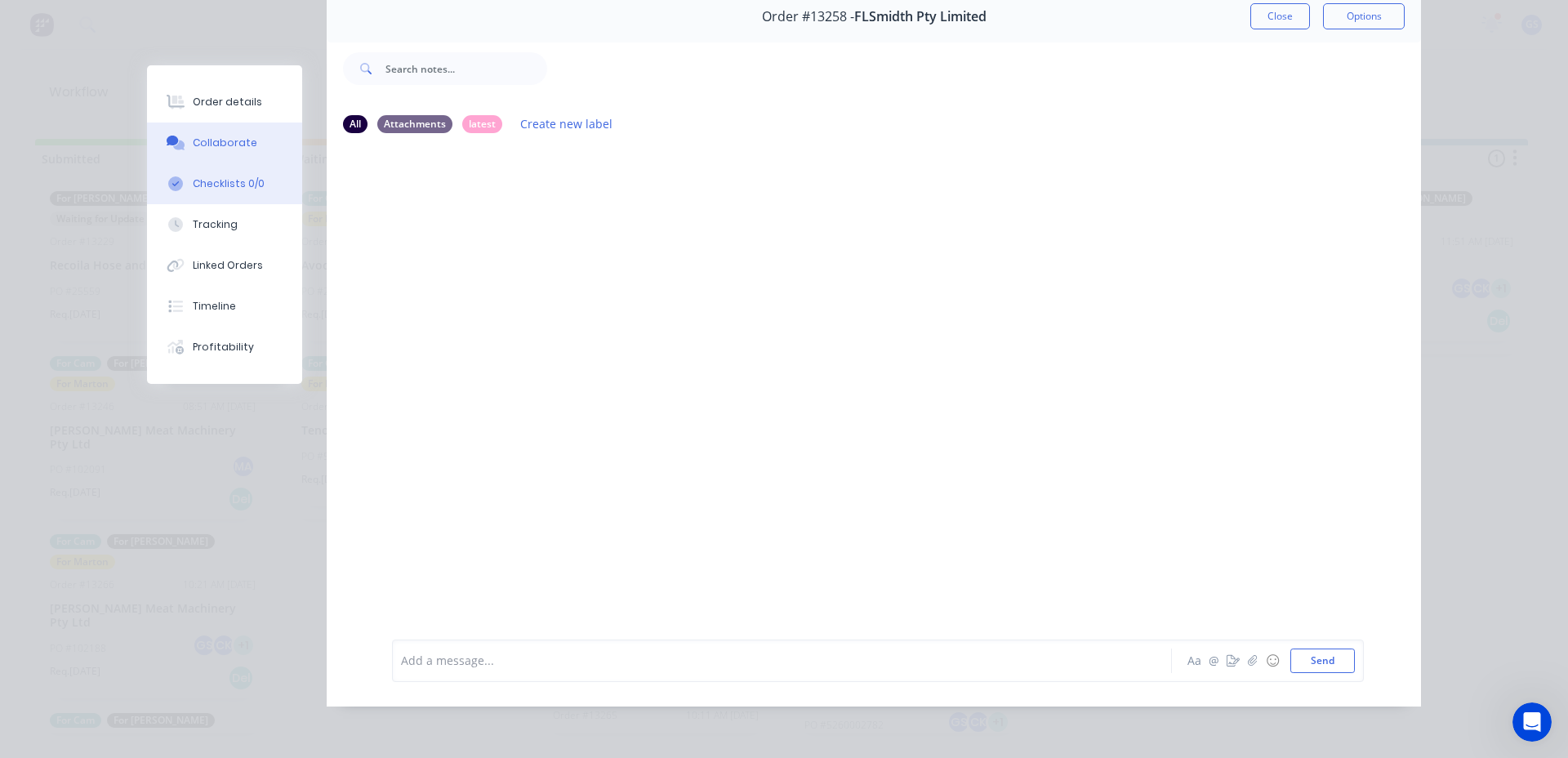
scroll to position [89, 0]
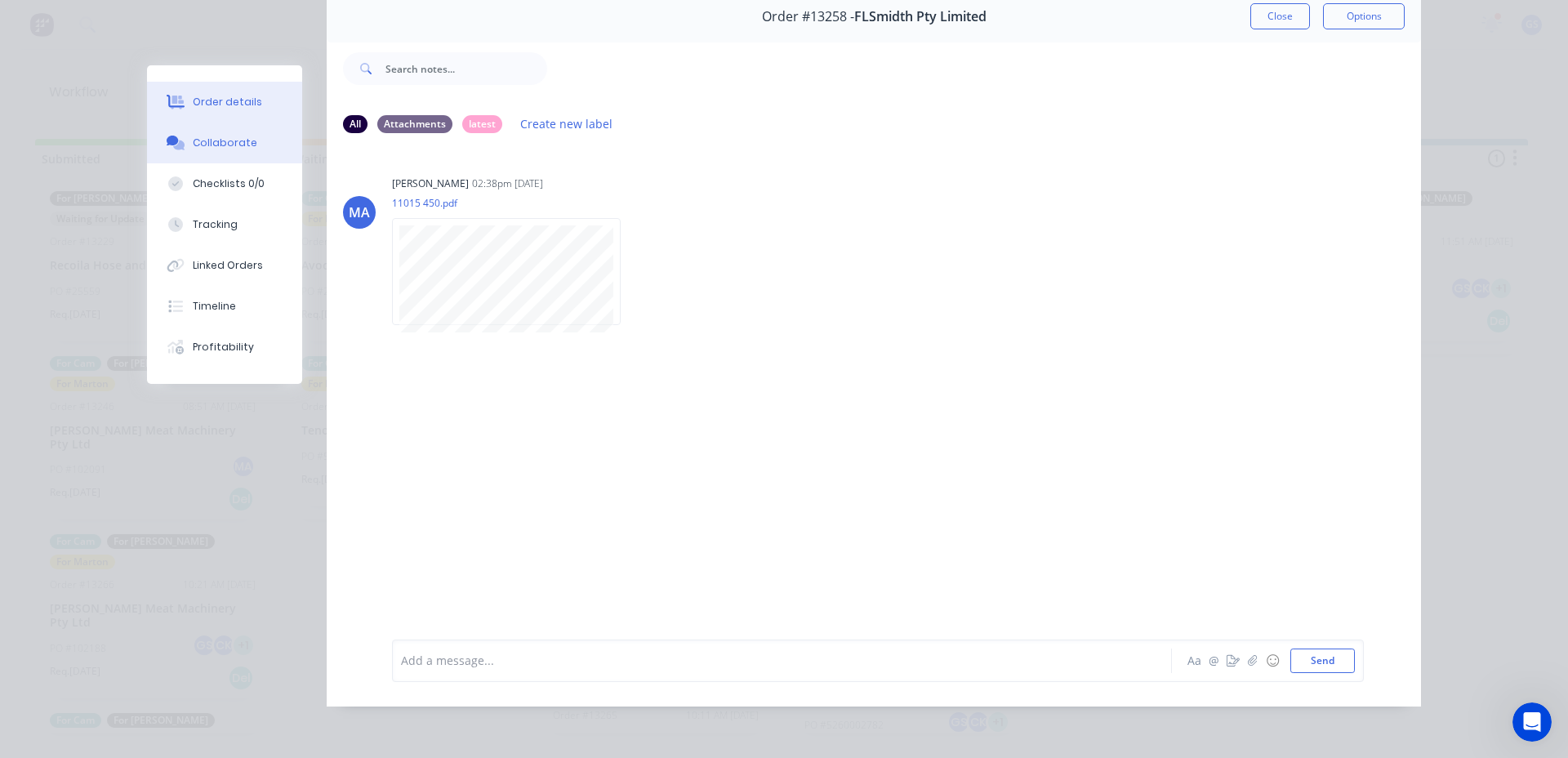
click at [220, 112] on button "Order details" at bounding box center [224, 102] width 155 height 40
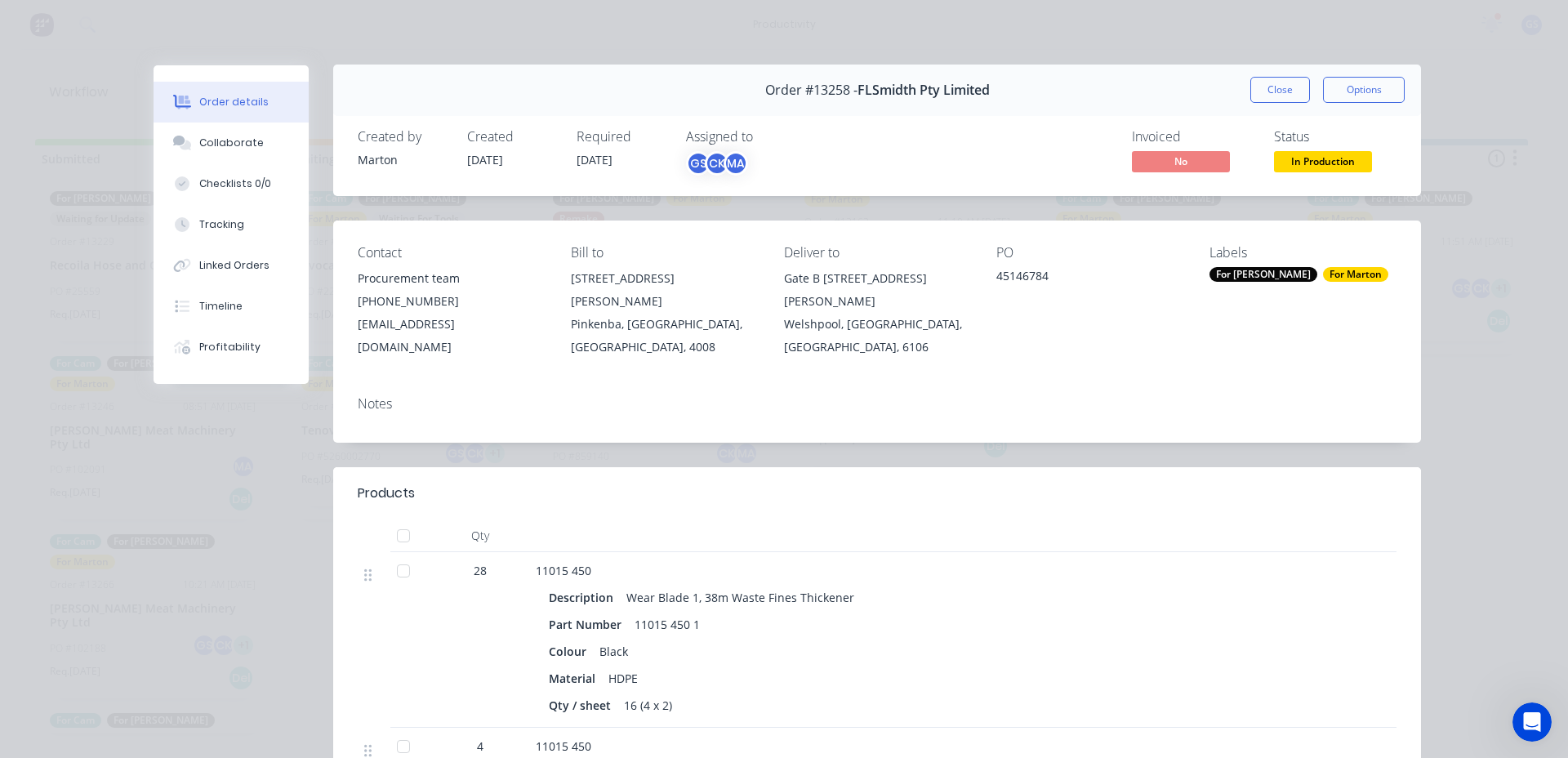
scroll to position [0, 0]
click at [1300, 83] on button "Close" at bounding box center [1280, 91] width 60 height 26
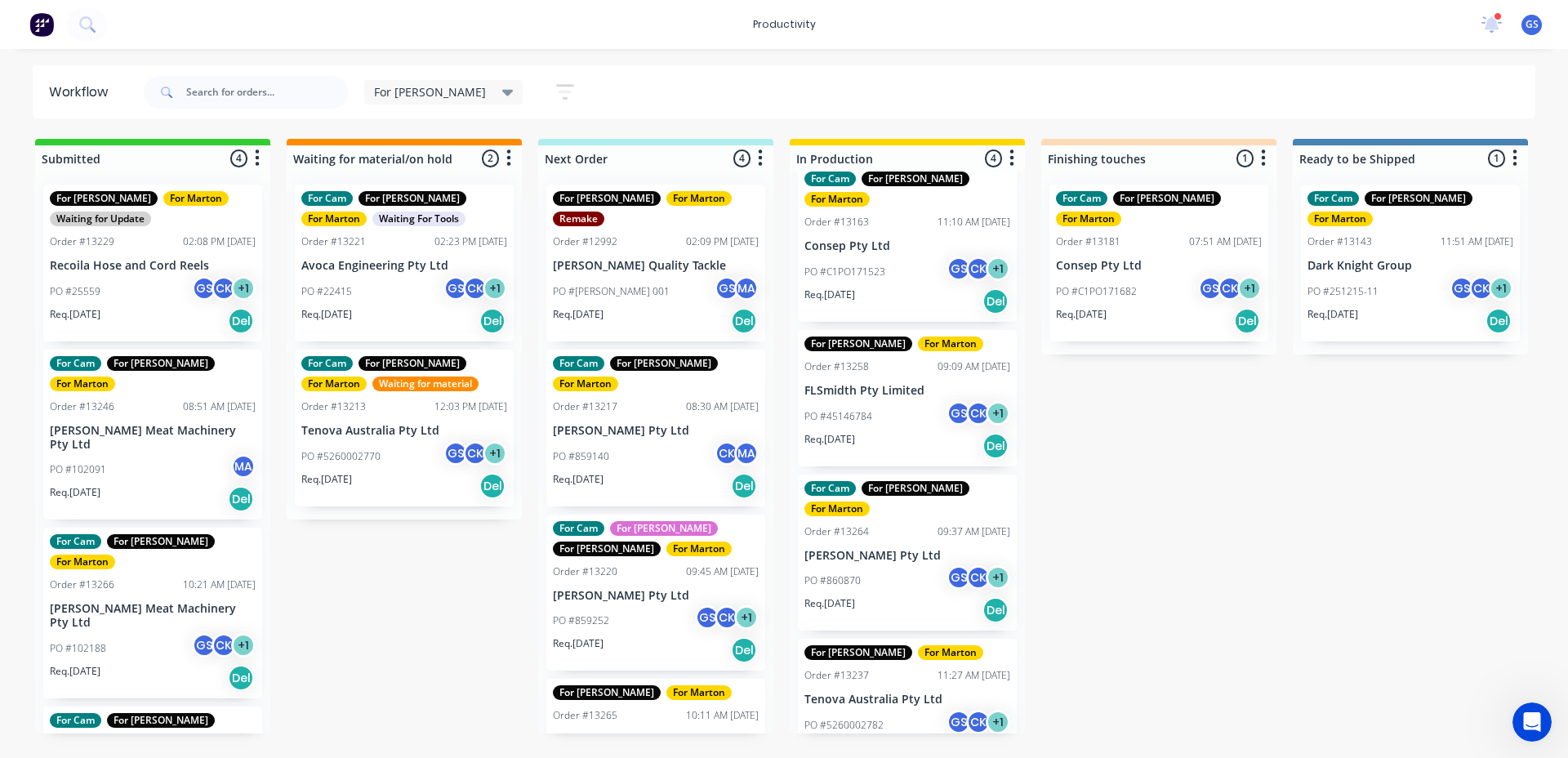
click at [915, 565] on div "PO #860870 GS CK + 1" at bounding box center [907, 581] width 206 height 31
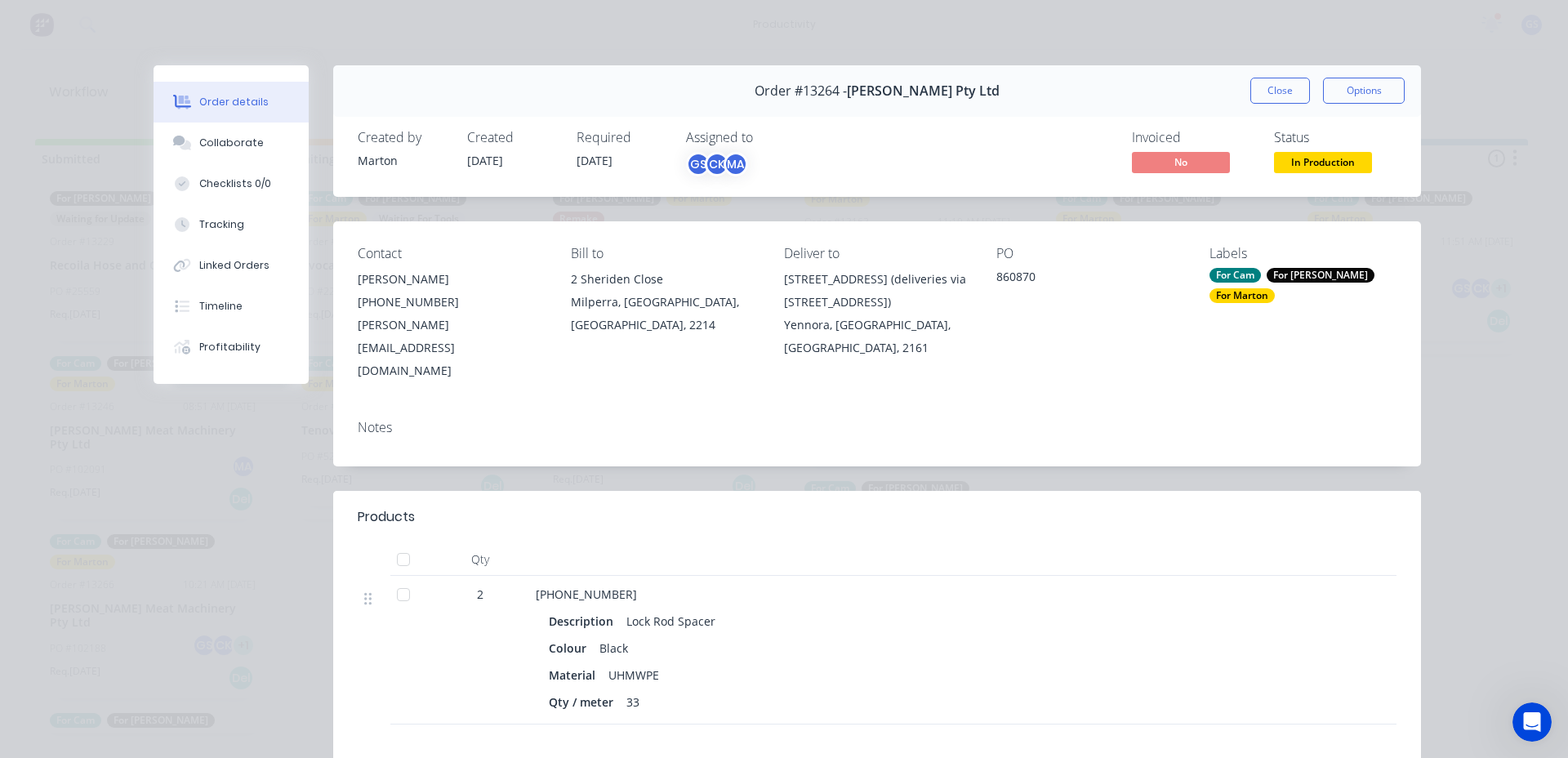
drag, startPoint x: 1280, startPoint y: 87, endPoint x: 1274, endPoint y: 114, distance: 27.7
click at [1279, 89] on button "Close" at bounding box center [1280, 91] width 60 height 26
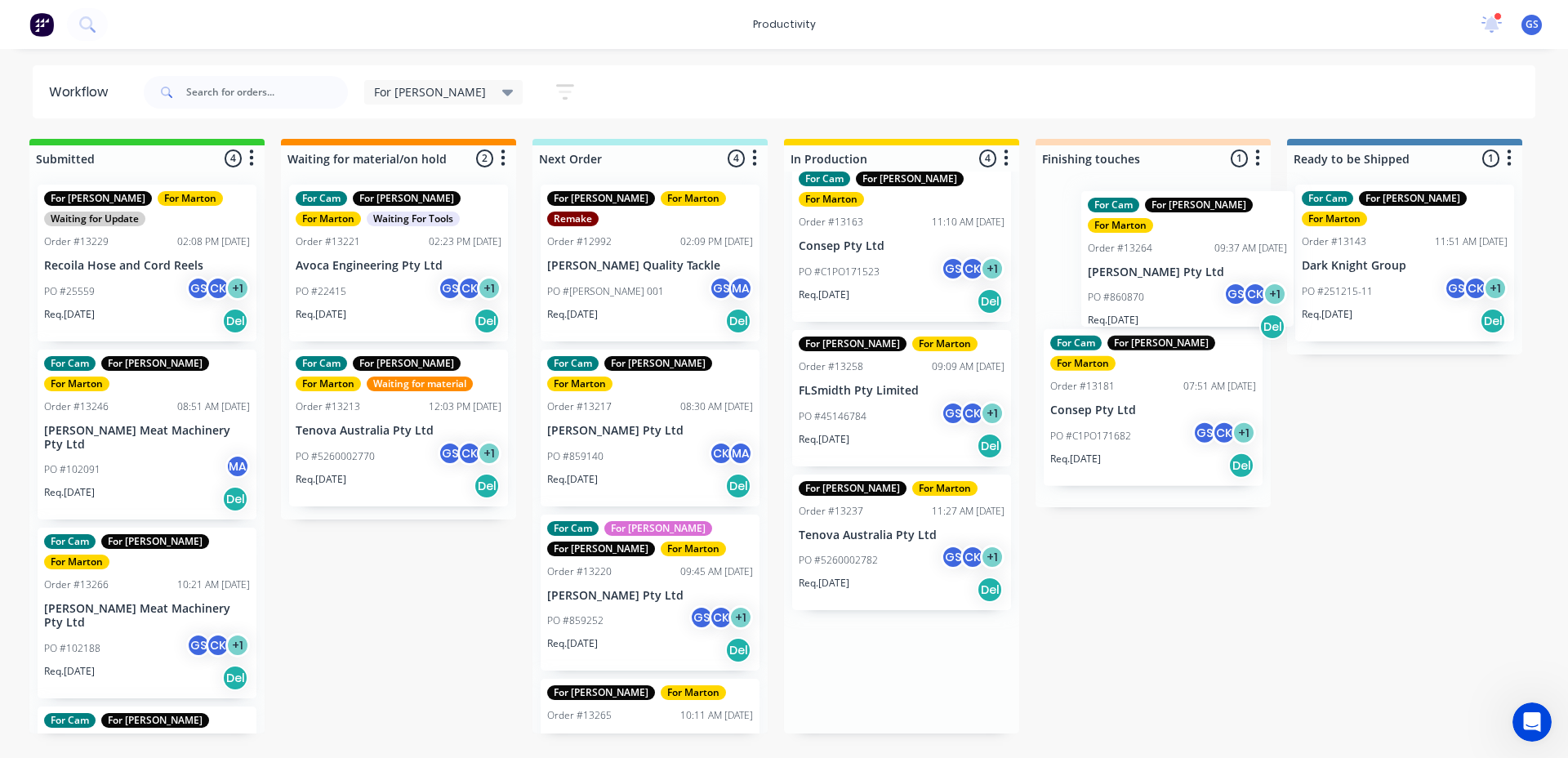
scroll to position [0, 11]
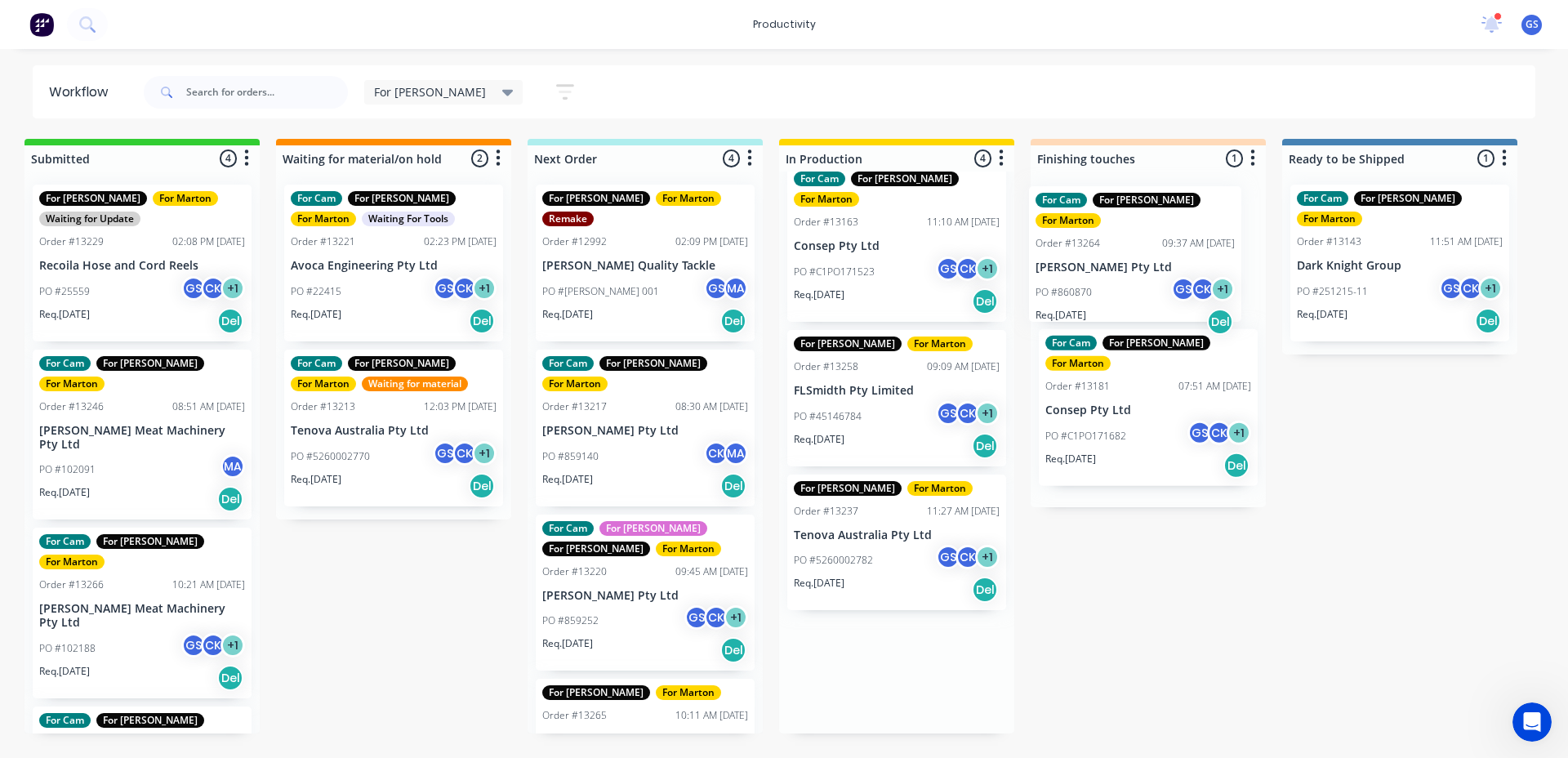
drag, startPoint x: 1124, startPoint y: 326, endPoint x: 1129, endPoint y: 253, distance: 73.2
click at [1129, 253] on div "Submitted 4 Sort By Created date Required date Order number Customer name Most …" at bounding box center [1102, 435] width 2250 height 594
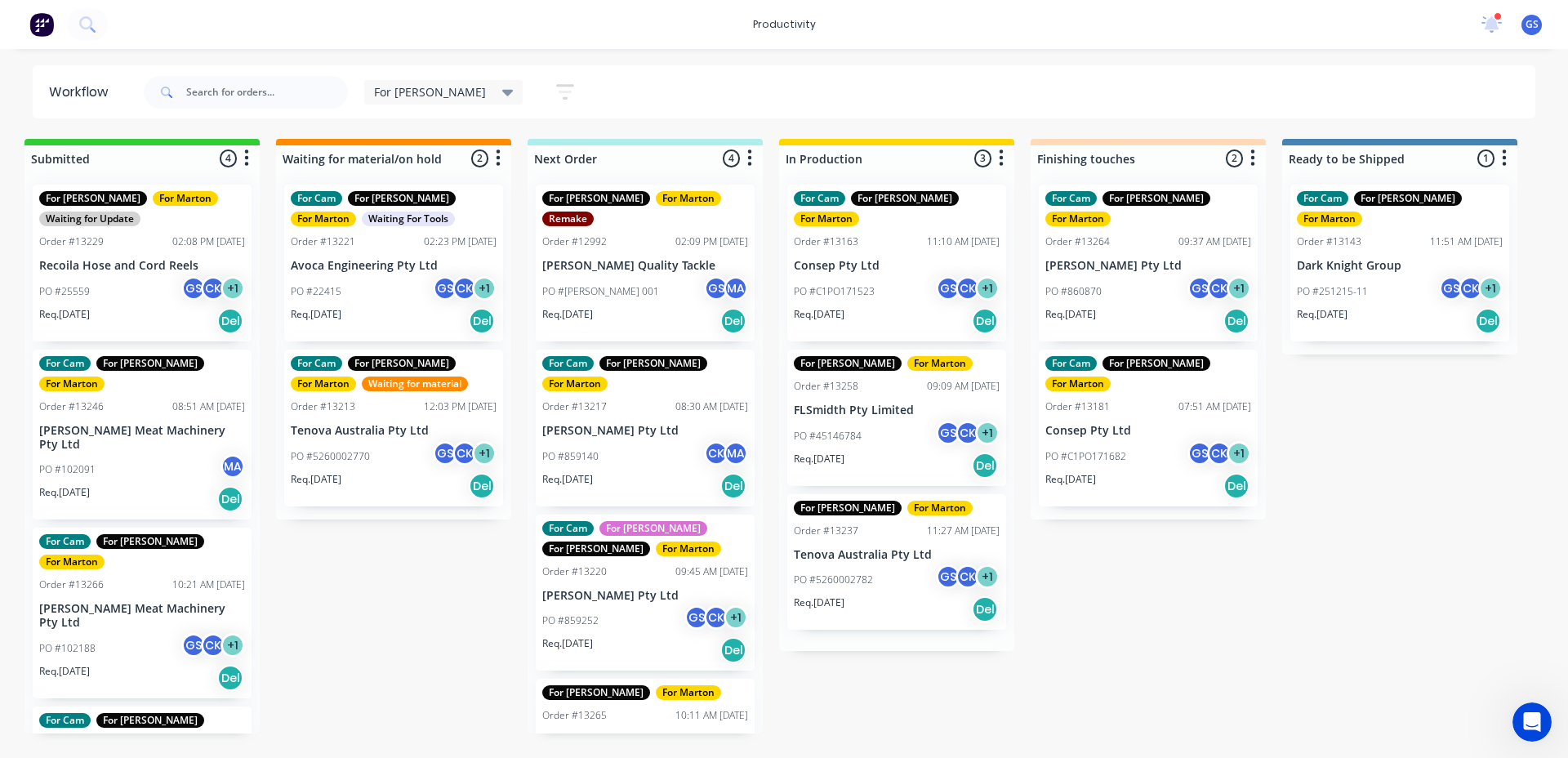
scroll to position [0, 0]
click at [662, 424] on p "[PERSON_NAME] Pty Ltd" at bounding box center [645, 431] width 206 height 13
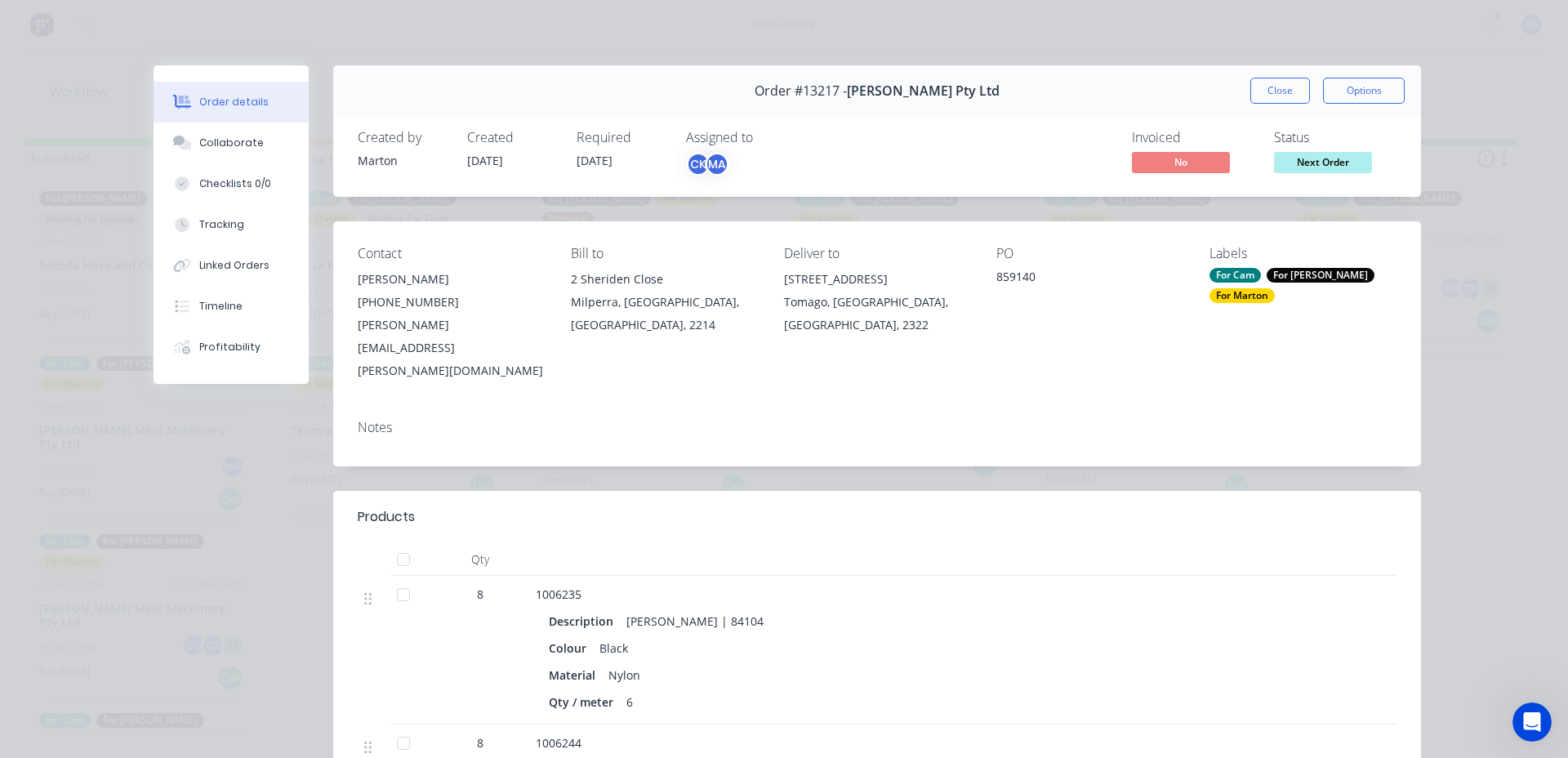
click at [1267, 107] on div "Order #13217 - [PERSON_NAME] Pty Ltd Close Options" at bounding box center [876, 91] width 1087 height 51
click at [1255, 98] on button "Close" at bounding box center [1280, 91] width 60 height 26
